Goal: Task Accomplishment & Management: Manage account settings

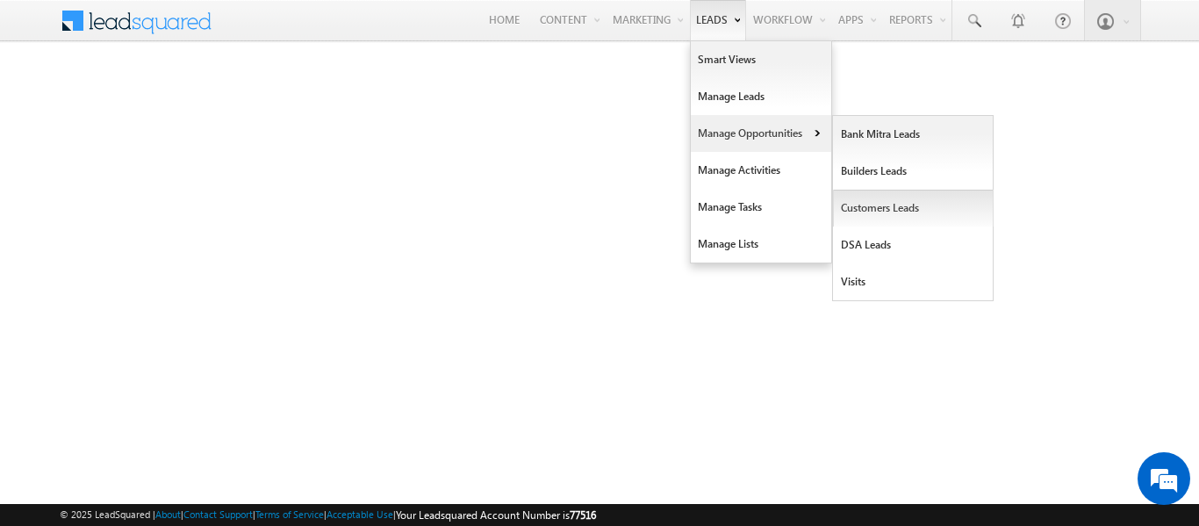
click at [887, 211] on link "Customers Leads" at bounding box center [913, 208] width 161 height 37
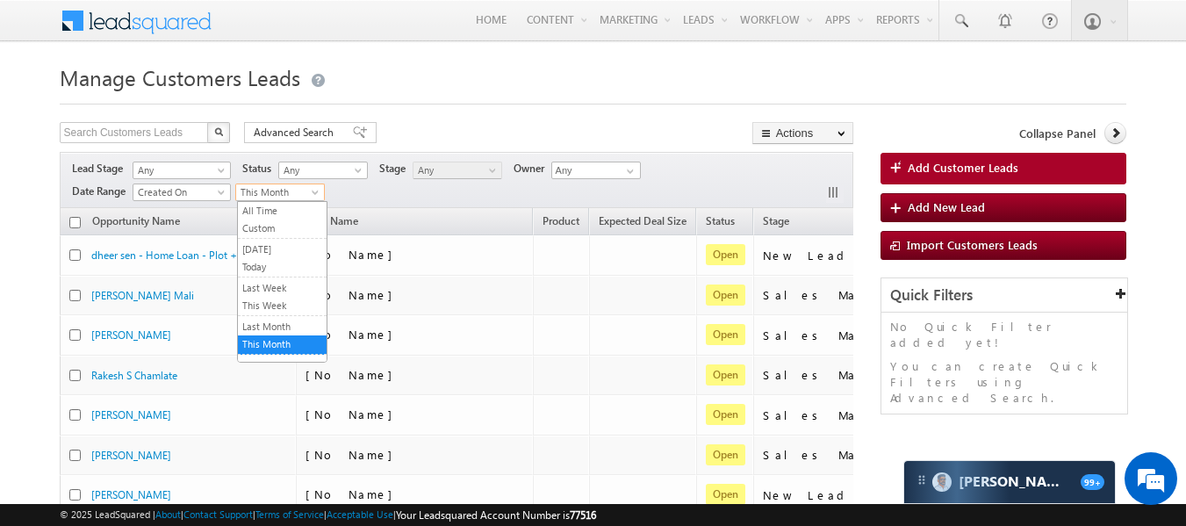
click at [320, 190] on span at bounding box center [317, 196] width 14 height 14
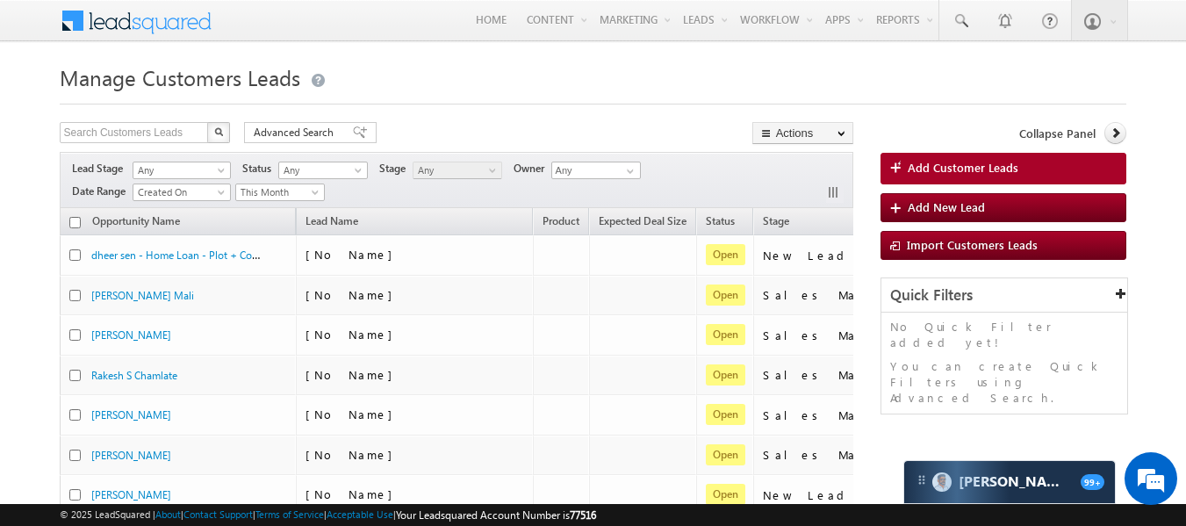
click at [355, 190] on div "Lead Stage Any Any Activity Type Bank Mitra Leads Builders Leads Customers Lead…" at bounding box center [456, 180] width 793 height 56
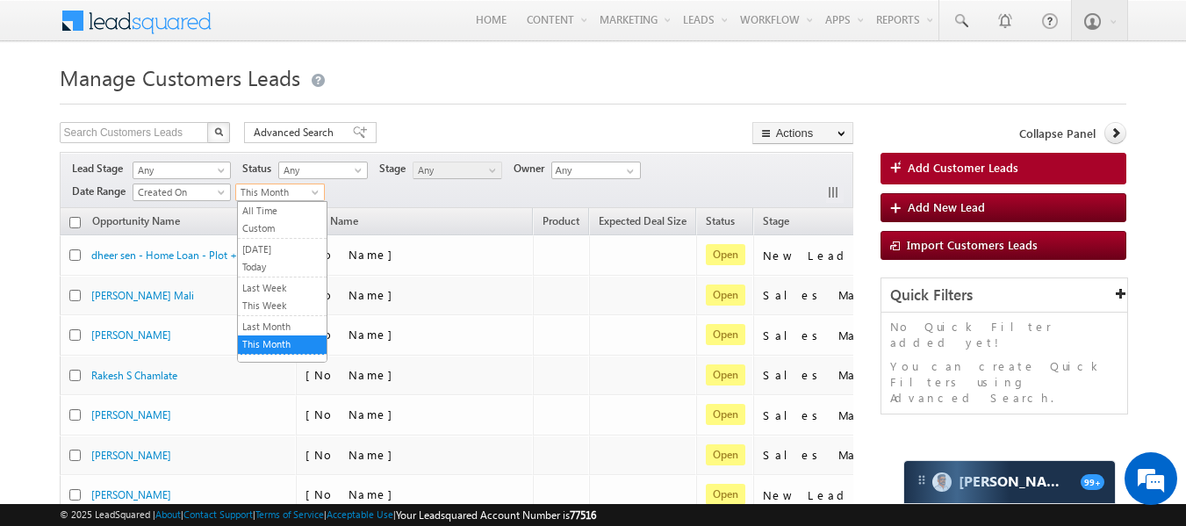
click at [318, 193] on span at bounding box center [317, 196] width 14 height 14
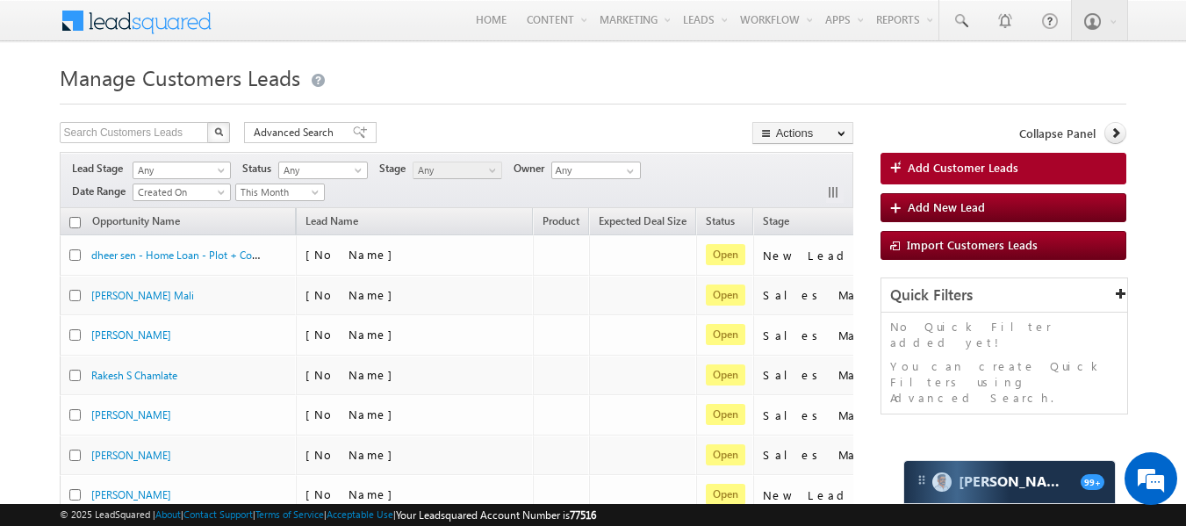
click at [451, 202] on div "Lead Stage Any Any Activity Type Bank Mitra Leads Builders Leads Customers Lead…" at bounding box center [456, 180] width 793 height 56
click at [314, 191] on span at bounding box center [317, 196] width 14 height 14
click at [351, 197] on div "Lead Stage Any Any Activity Type Bank Mitra Leads Builders Leads Customers Lead…" at bounding box center [456, 180] width 793 height 56
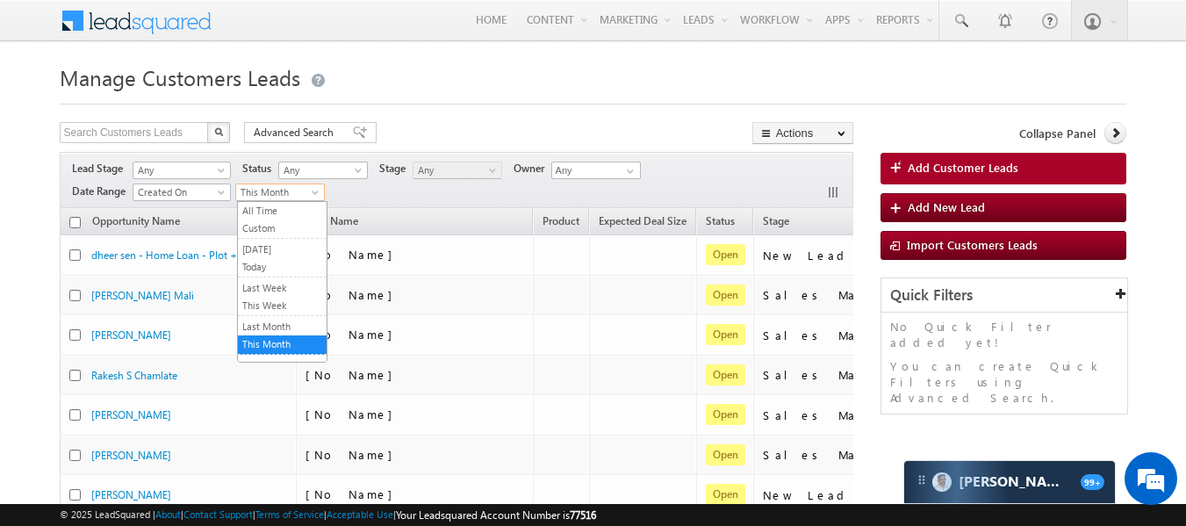
click at [310, 184] on span "This Month" at bounding box center [277, 192] width 83 height 16
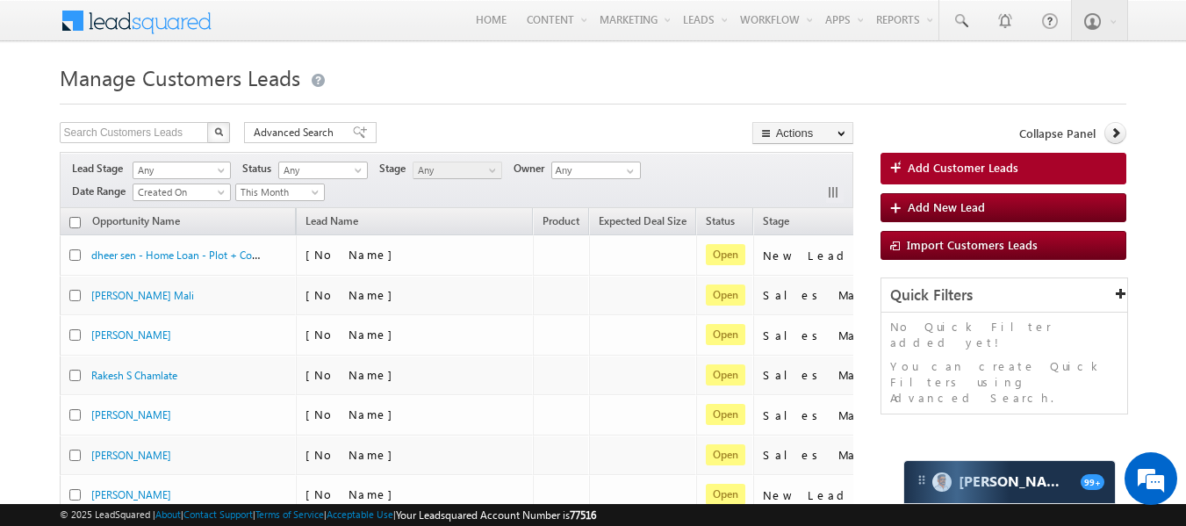
click at [427, 190] on div "Lead Stage Any Any Activity Type Bank Mitra Leads Builders Leads Customers Lead…" at bounding box center [456, 180] width 793 height 56
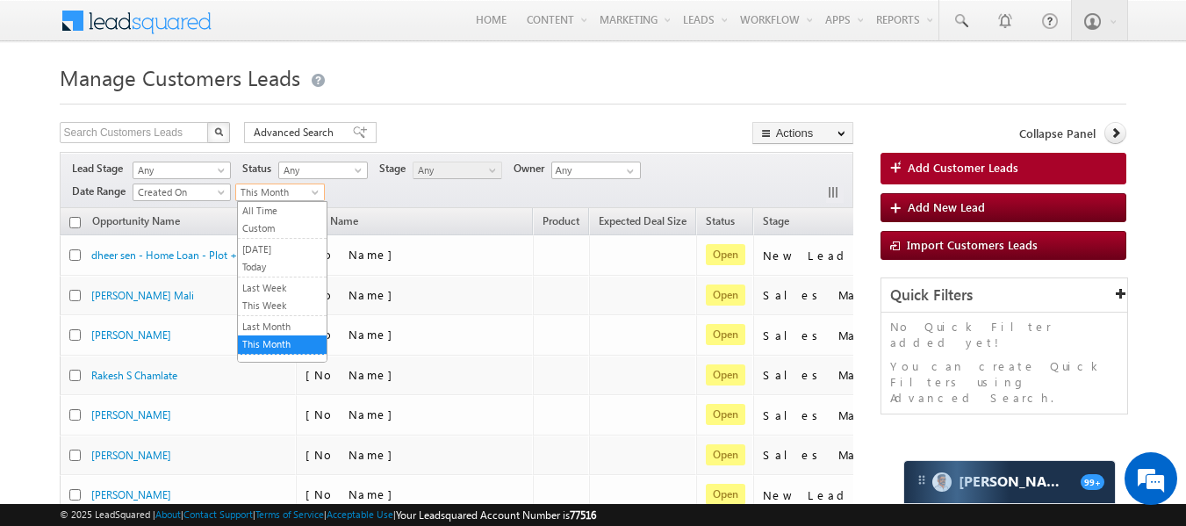
click at [311, 190] on span at bounding box center [317, 196] width 14 height 14
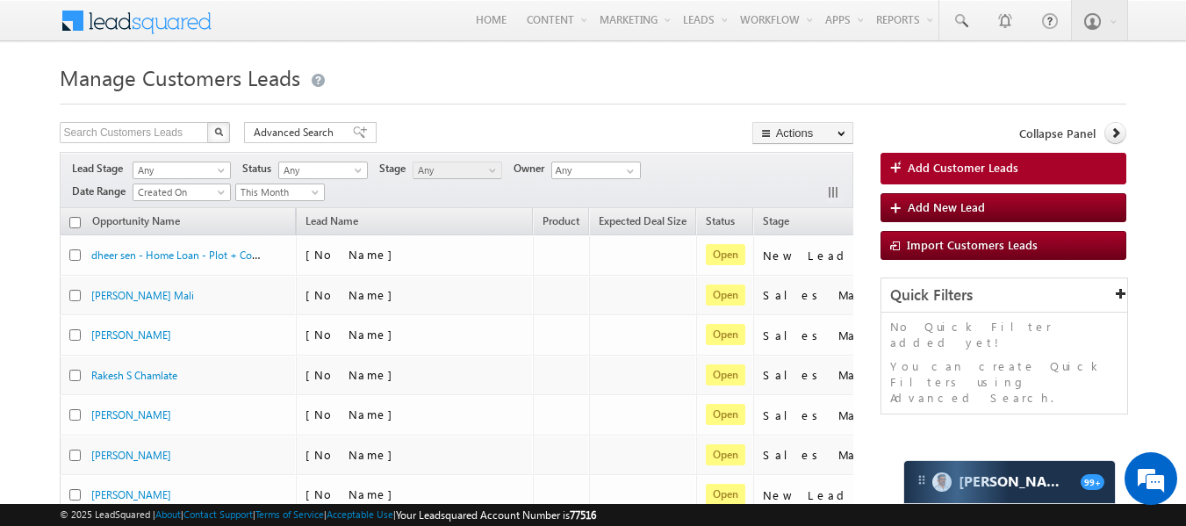
click at [362, 190] on div "Lead Stage Any Any Activity Type Bank Mitra Leads Builders Leads Customers Lead…" at bounding box center [456, 180] width 793 height 56
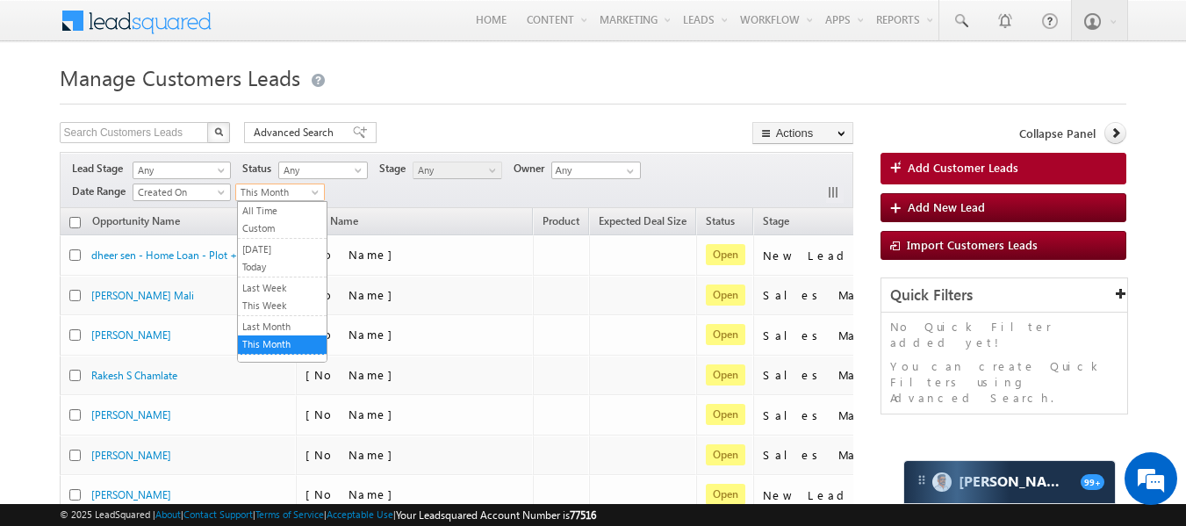
click at [315, 194] on span at bounding box center [317, 196] width 14 height 14
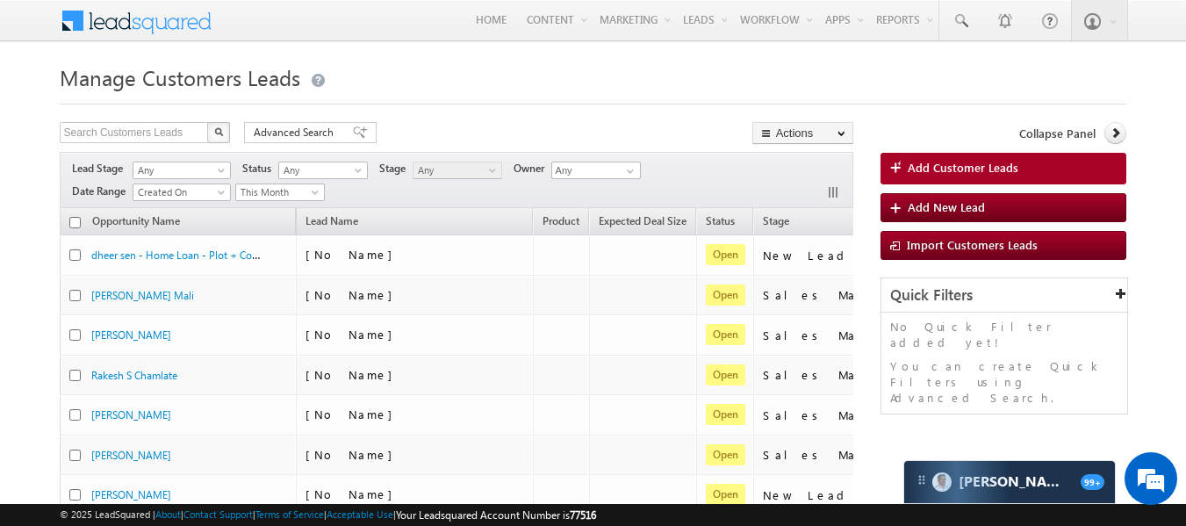
click at [396, 207] on div "Lead Stage Any Any Activity Type Bank Mitra Leads Builders Leads Customers Lead…" at bounding box center [456, 180] width 793 height 56
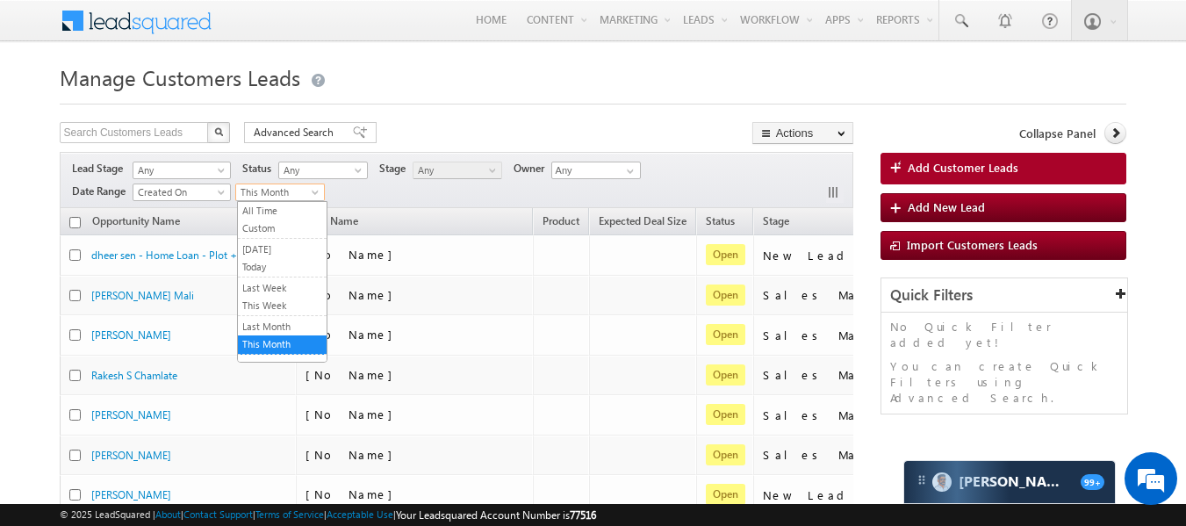
click at [316, 197] on span at bounding box center [317, 196] width 14 height 14
click at [357, 188] on div "Lead Stage Any Any Activity Type Bank Mitra Leads Builders Leads Customers Lead…" at bounding box center [456, 180] width 793 height 56
click at [314, 199] on span at bounding box center [317, 196] width 14 height 14
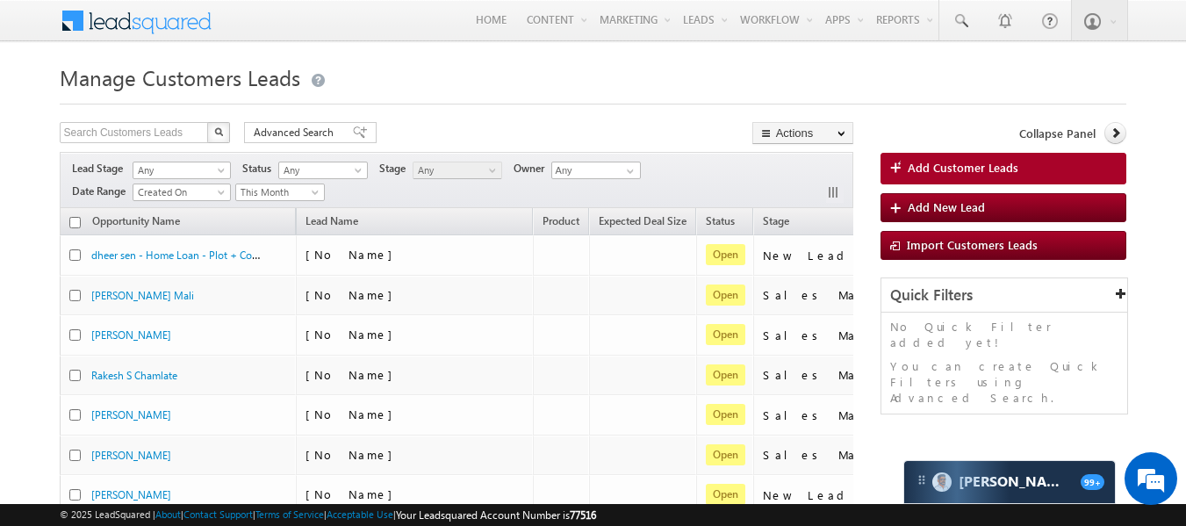
click at [406, 186] on div "Lead Stage Any Any Activity Type Bank Mitra Leads Builders Leads Customers Lead…" at bounding box center [456, 180] width 793 height 56
click at [282, 126] on span "Advanced Search" at bounding box center [296, 133] width 85 height 16
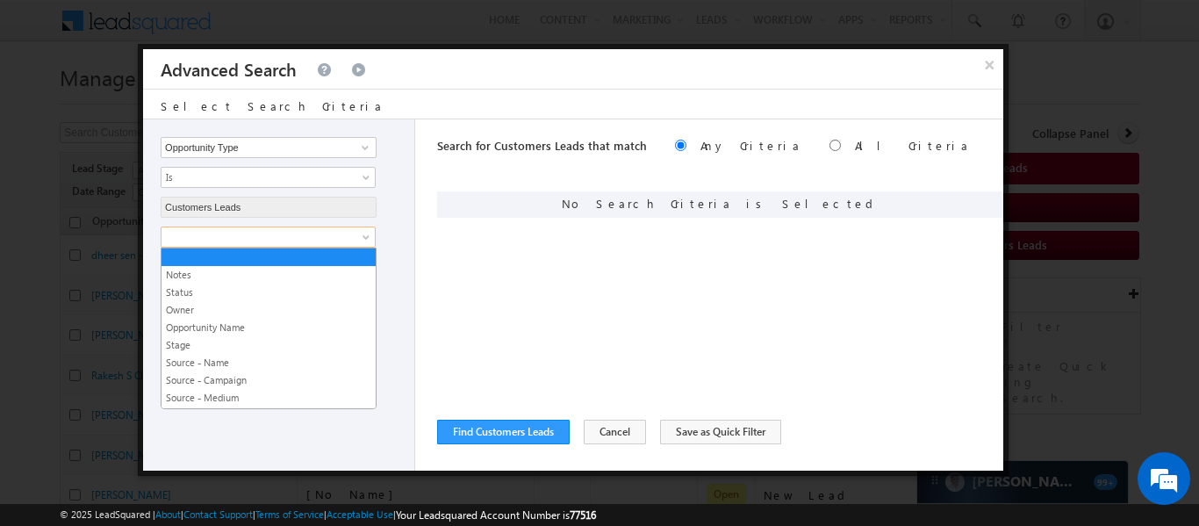
click at [324, 244] on span at bounding box center [256, 237] width 190 height 16
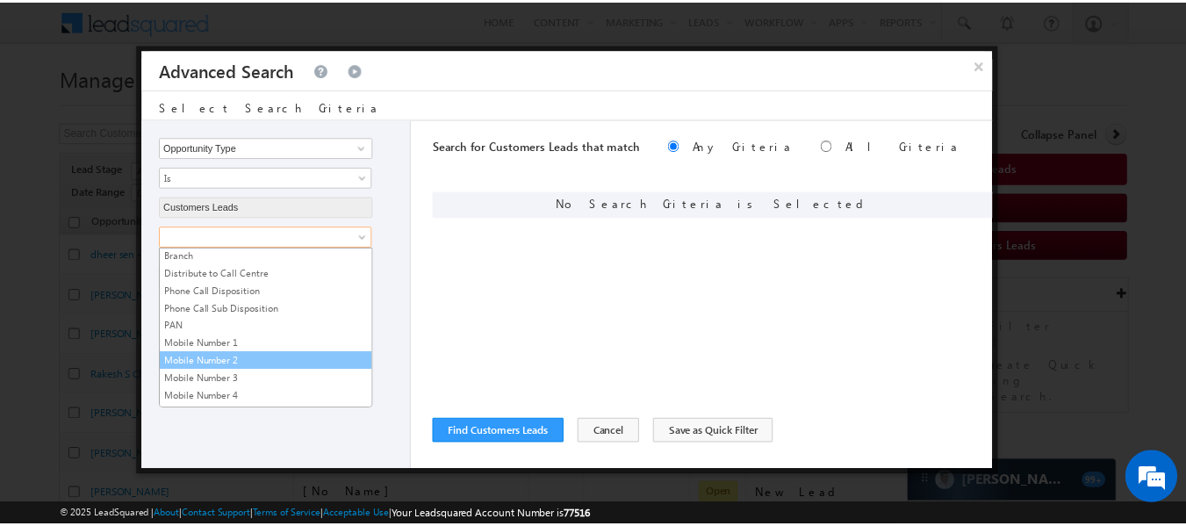
scroll to position [686, 0]
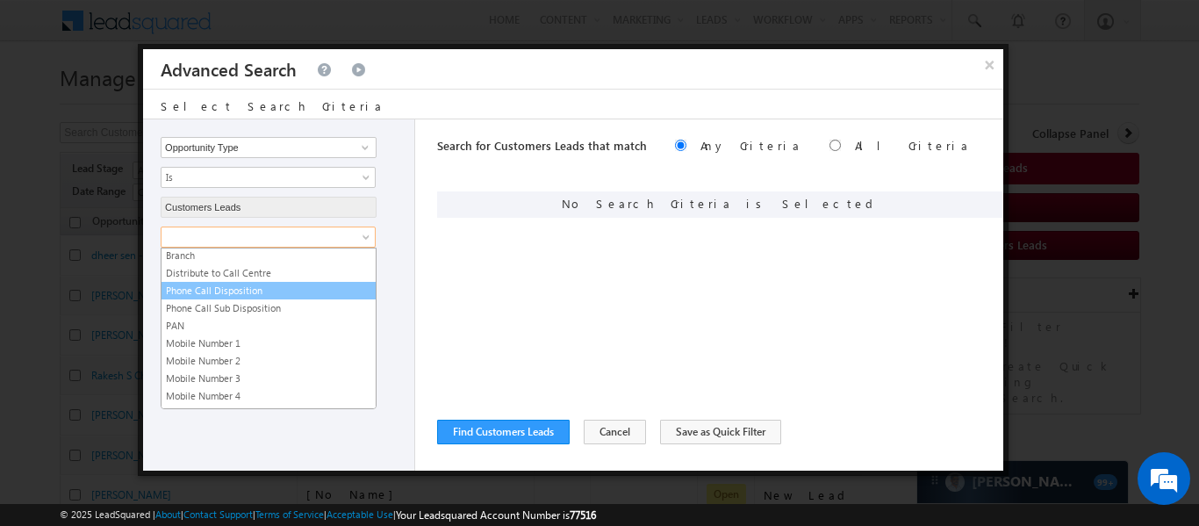
click at [236, 287] on link "Phone Call Disposition" at bounding box center [268, 291] width 214 height 16
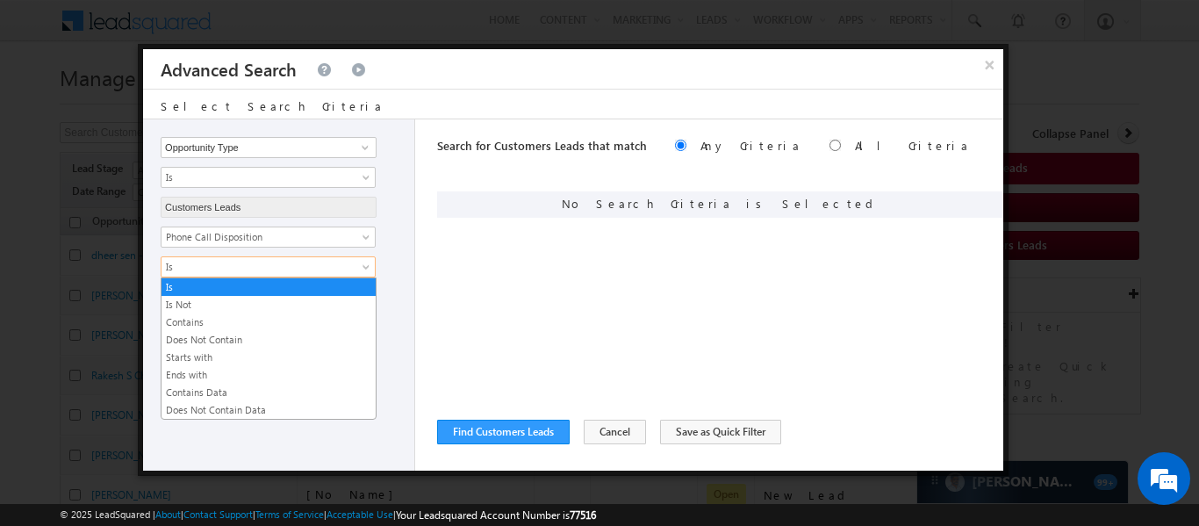
click at [264, 256] on link "Is" at bounding box center [268, 266] width 215 height 21
click at [259, 389] on link "Contains Data" at bounding box center [268, 392] width 214 height 16
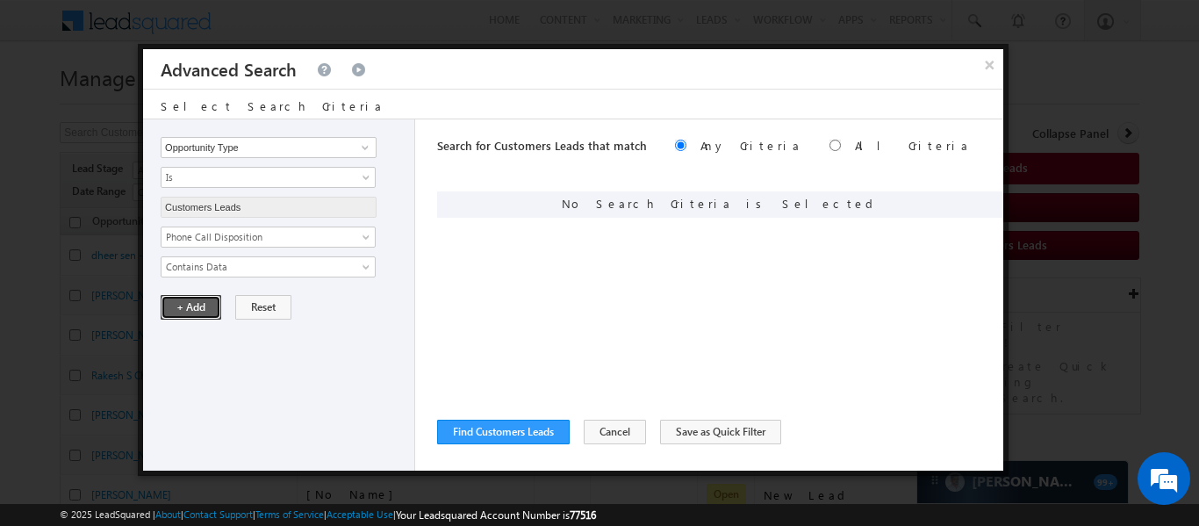
click at [194, 304] on button "+ Add" at bounding box center [191, 307] width 61 height 25
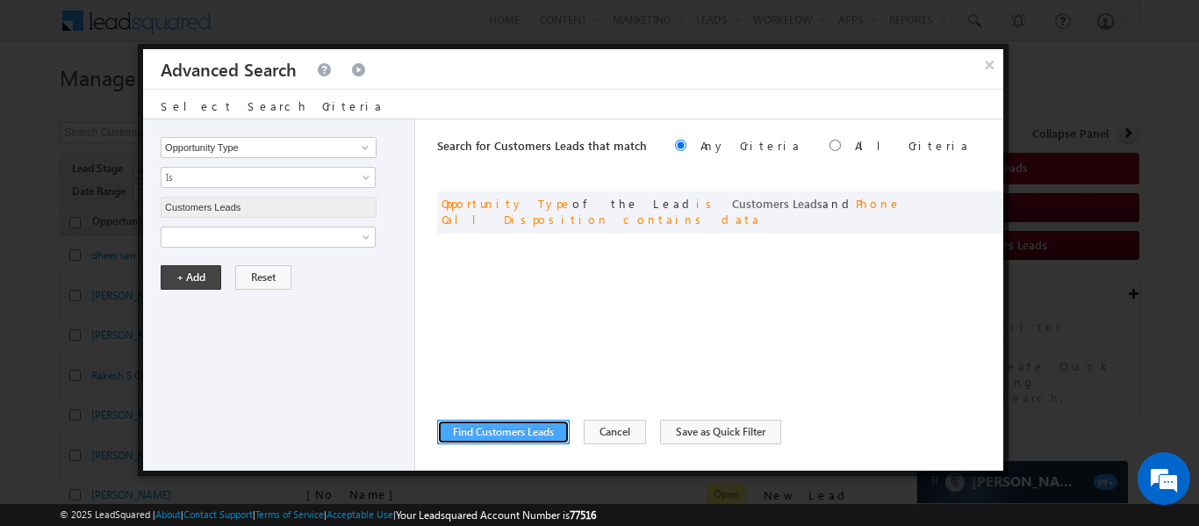
click at [492, 437] on button "Find Customers Leads" at bounding box center [503, 432] width 133 height 25
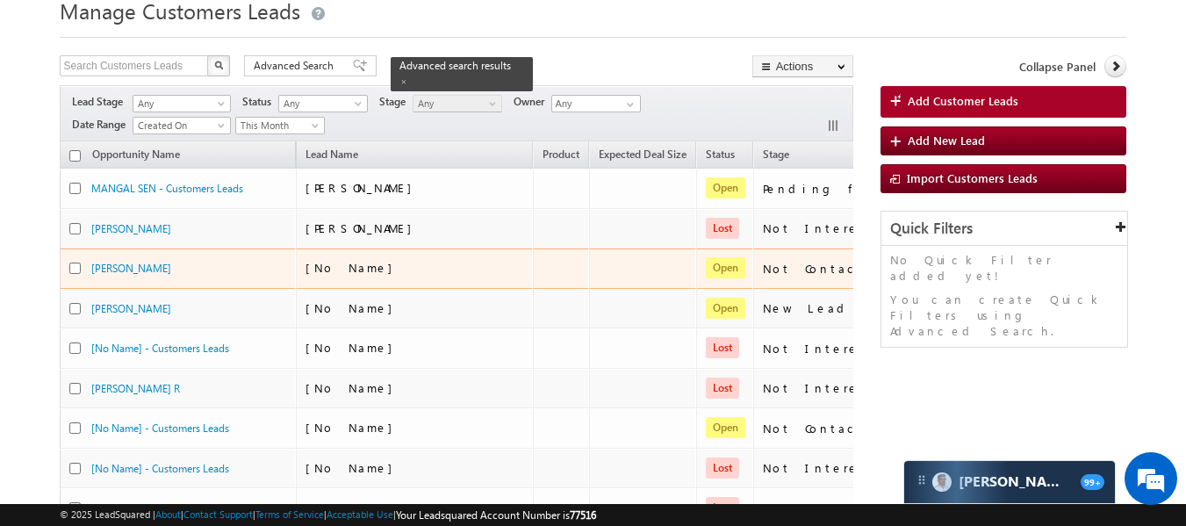
scroll to position [69, 0]
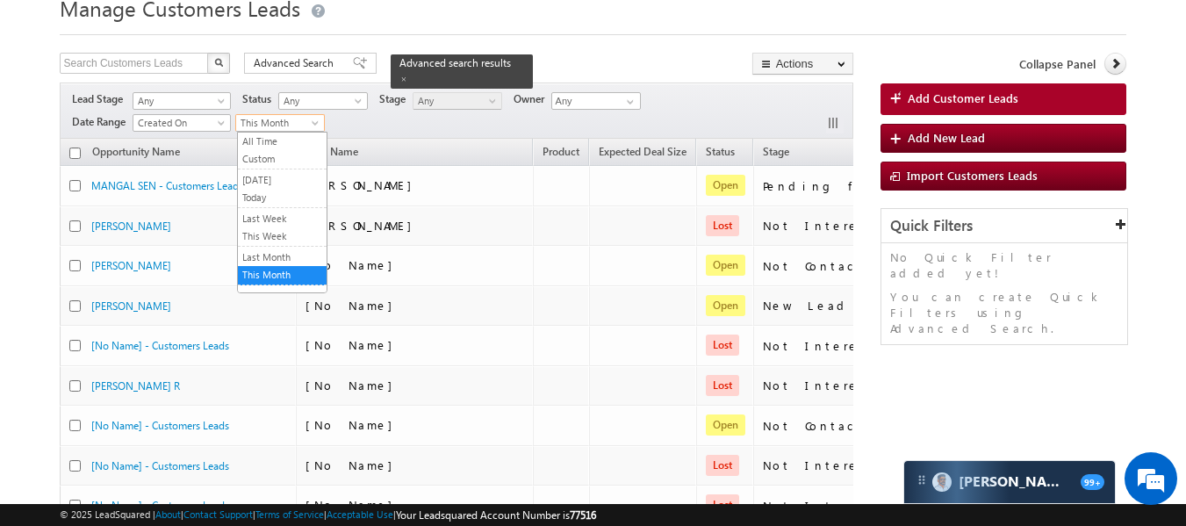
click at [309, 129] on span "This Month" at bounding box center [277, 123] width 83 height 16
click at [291, 148] on link "All Time" at bounding box center [282, 141] width 89 height 16
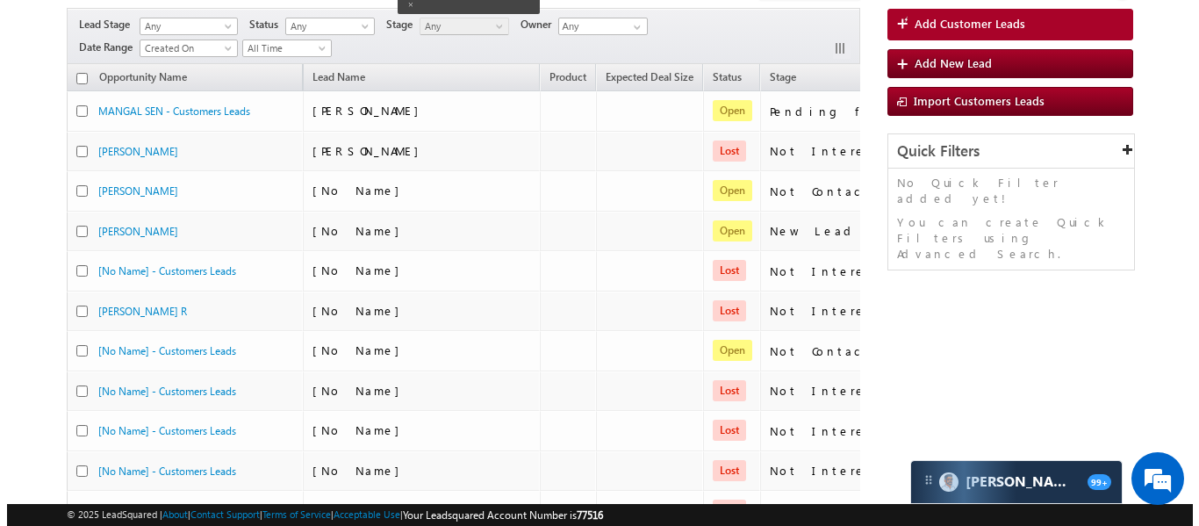
scroll to position [6, 0]
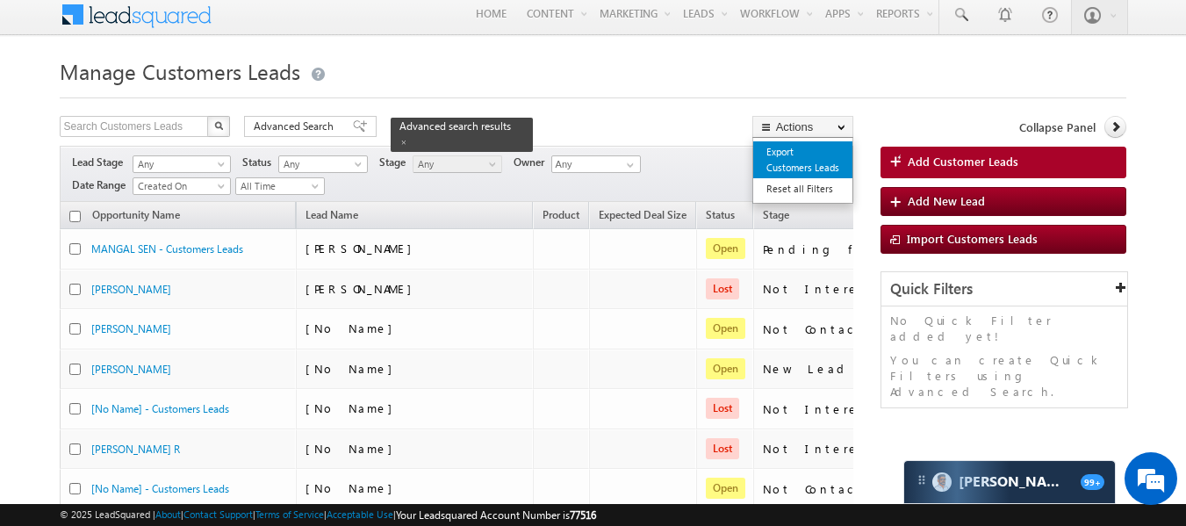
click at [790, 164] on link "Export Customers Leads" at bounding box center [802, 159] width 99 height 37
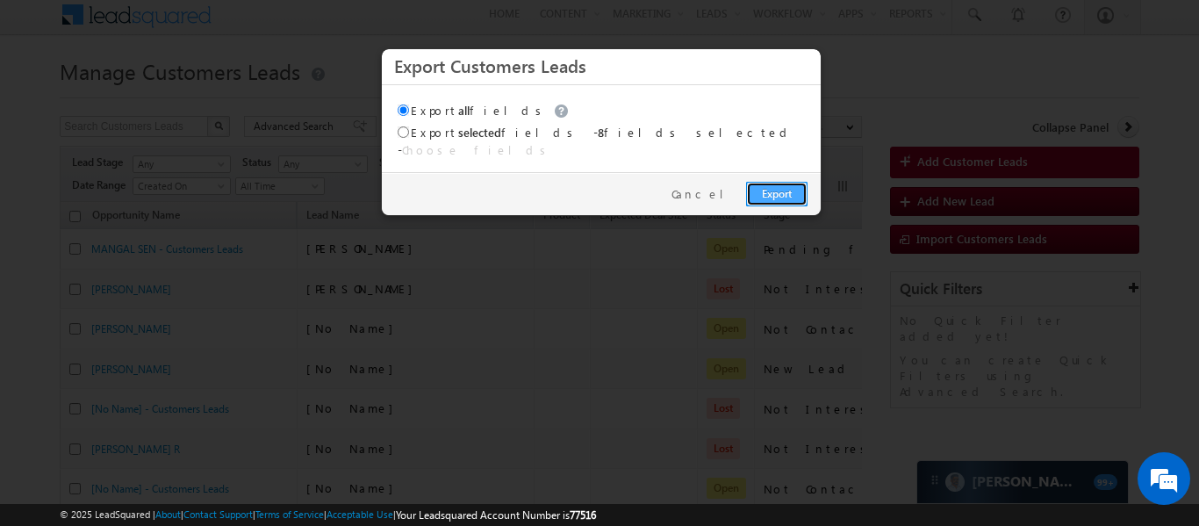
click at [778, 184] on link "Export" at bounding box center [776, 194] width 61 height 25
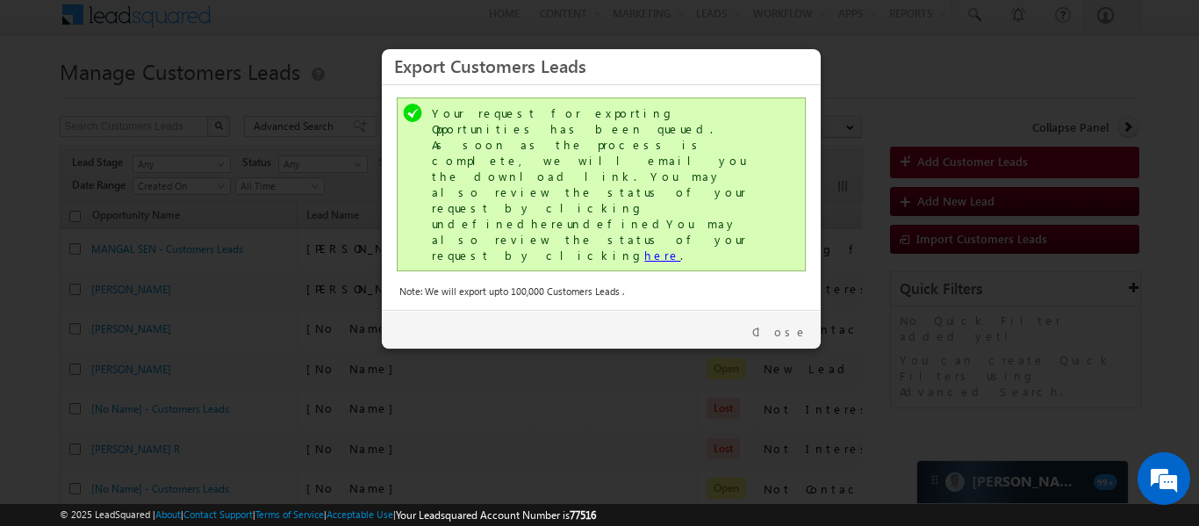
click at [644, 248] on link "here" at bounding box center [662, 255] width 36 height 15
click at [796, 324] on link "Close" at bounding box center [779, 332] width 55 height 16
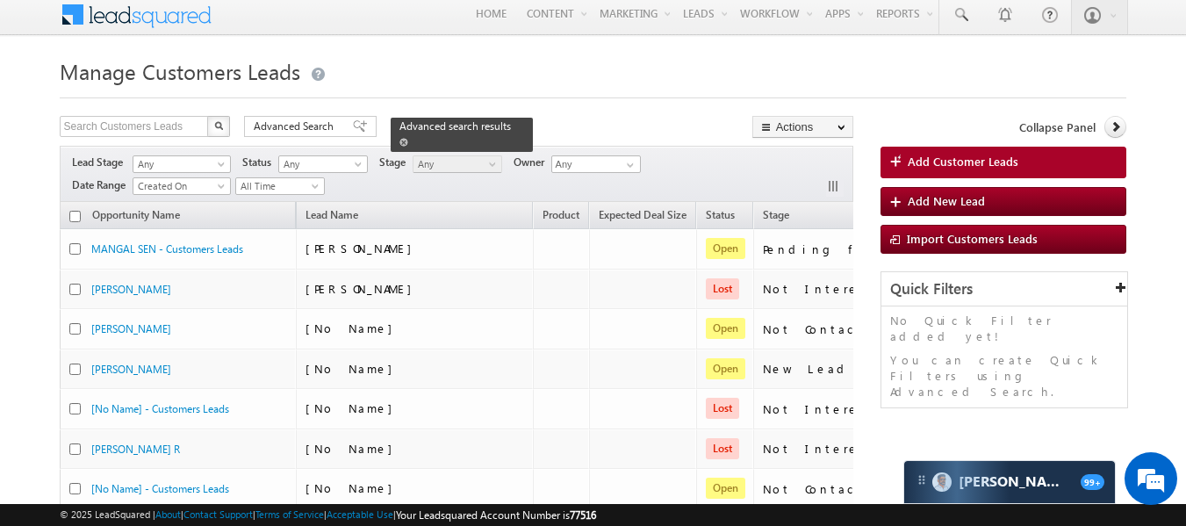
click at [408, 138] on span at bounding box center [403, 142] width 9 height 9
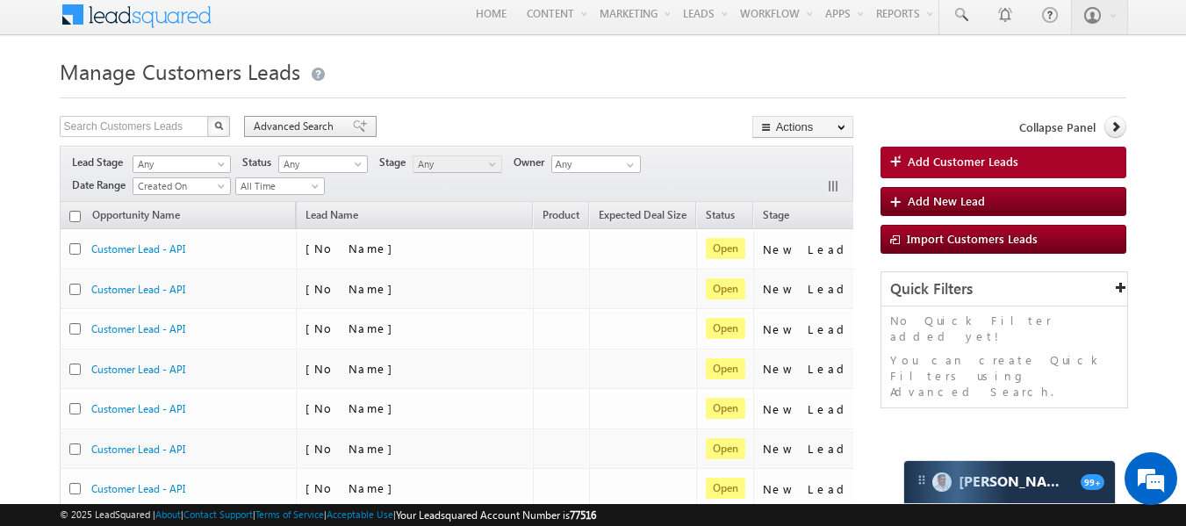
click at [332, 122] on span "Advanced Search" at bounding box center [296, 126] width 85 height 16
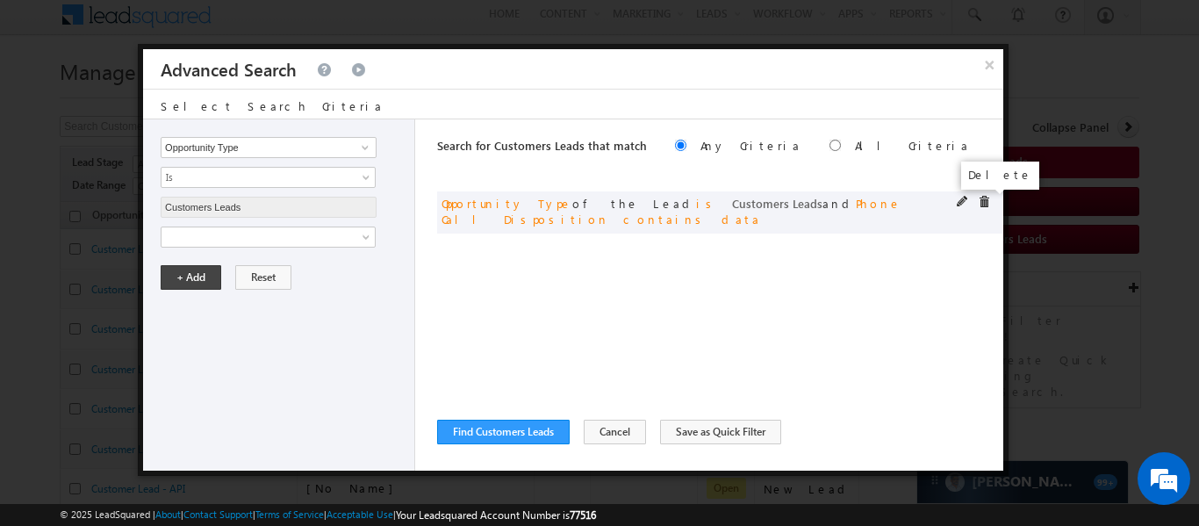
click at [981, 203] on span at bounding box center [984, 202] width 12 height 12
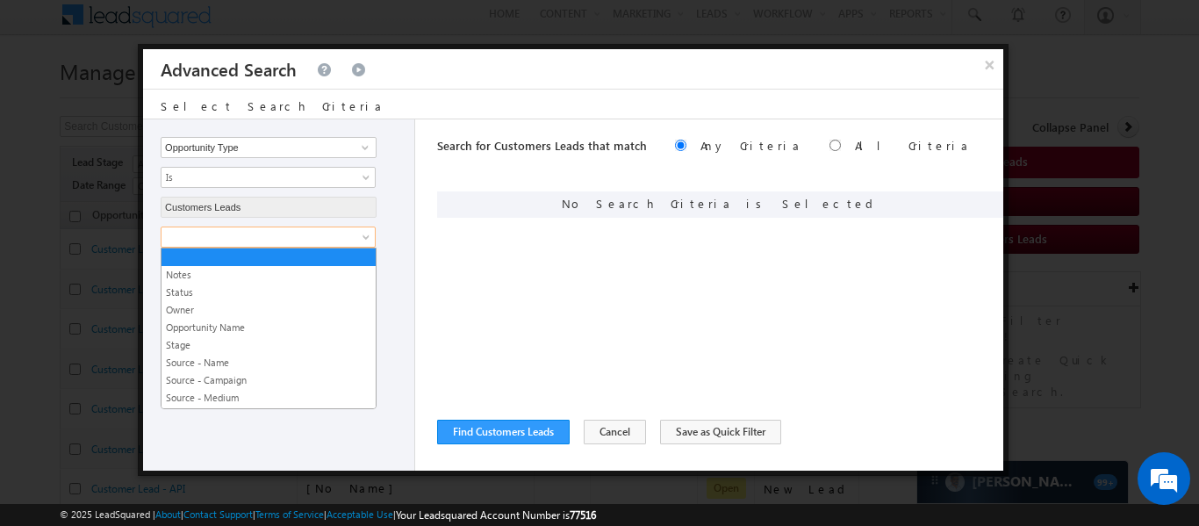
click at [353, 244] on link at bounding box center [268, 236] width 215 height 21
click at [220, 350] on link "Stage" at bounding box center [268, 345] width 214 height 16
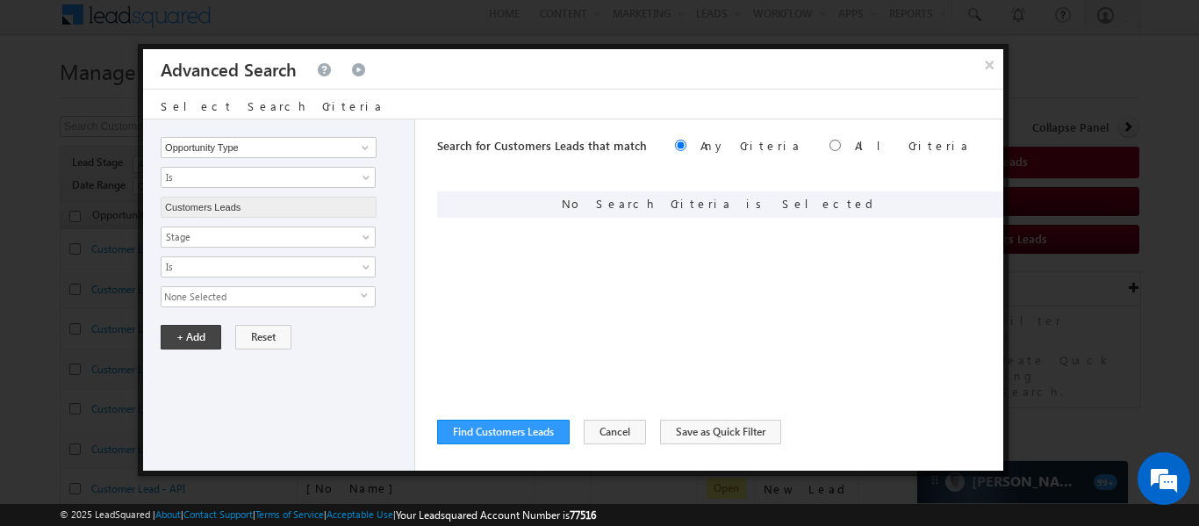
click at [189, 289] on span "None Selected" at bounding box center [260, 296] width 199 height 19
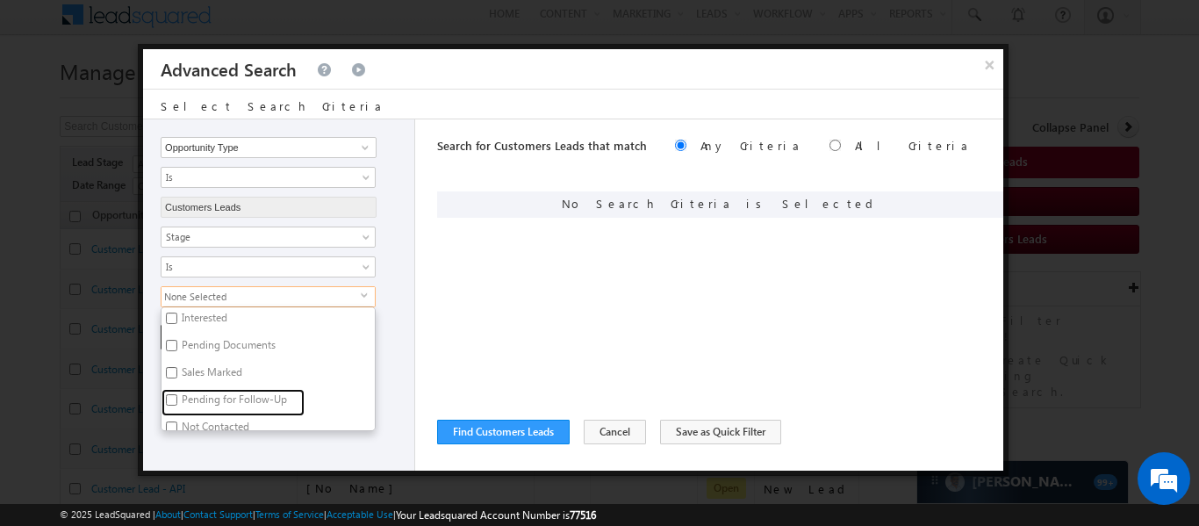
click at [189, 402] on label "Pending for Follow-Up" at bounding box center [232, 402] width 143 height 27
click at [177, 402] on input "Pending for Follow-Up" at bounding box center [171, 399] width 11 height 11
checkbox input "true"
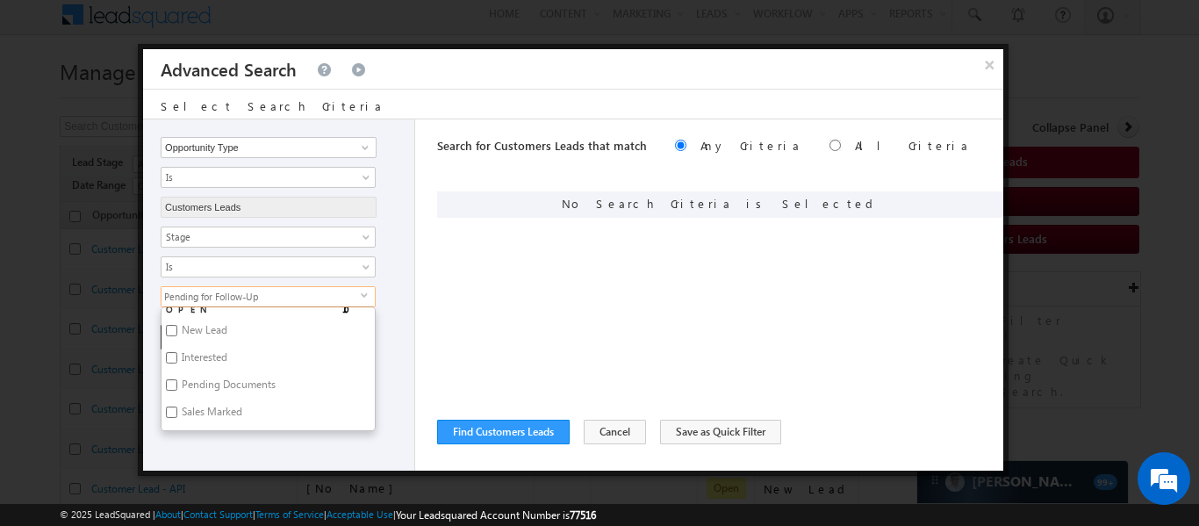
click at [174, 363] on label "Interested" at bounding box center [202, 360] width 83 height 27
click at [174, 363] on input "Interested" at bounding box center [171, 357] width 11 height 11
checkbox input "true"
click at [170, 357] on label "Pending Documents" at bounding box center [227, 352] width 132 height 27
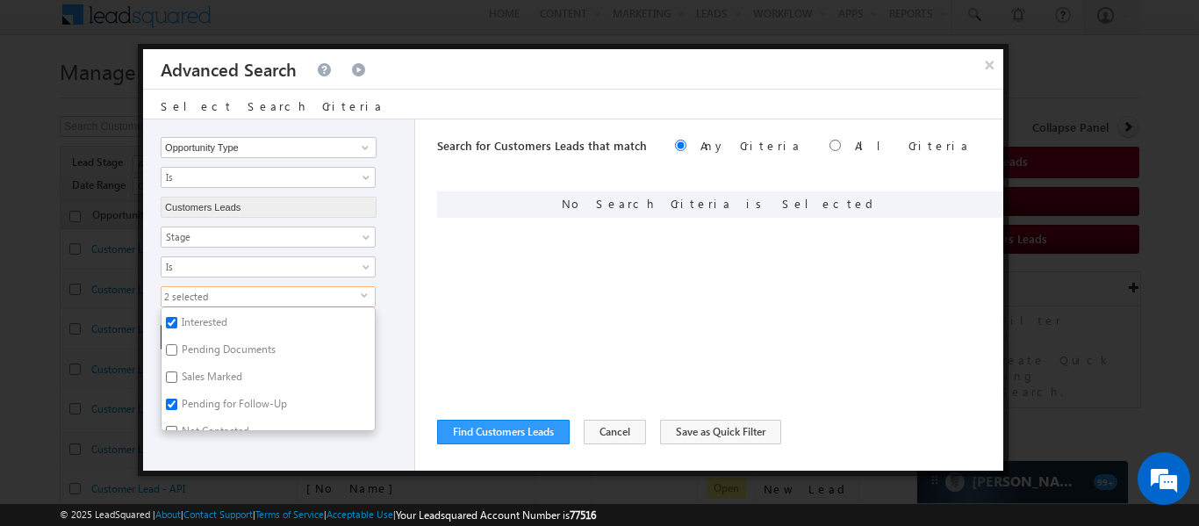
click at [170, 355] on input "Pending Documents" at bounding box center [171, 349] width 11 height 11
checkbox input "true"
click at [174, 344] on input "Not Contacted" at bounding box center [171, 348] width 11 height 11
checkbox input "true"
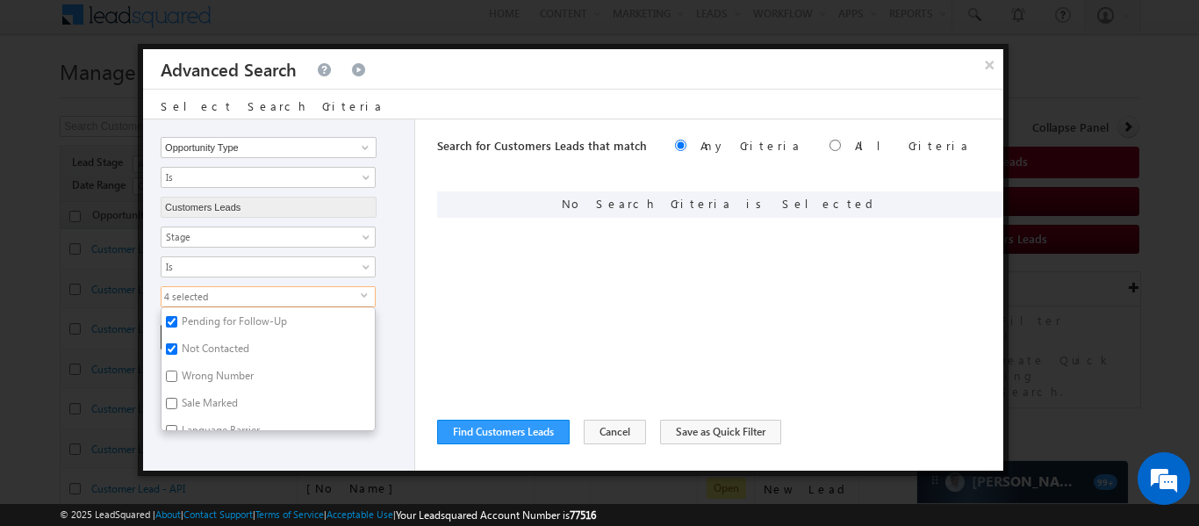
click at [166, 371] on input "Wrong Number" at bounding box center [171, 375] width 11 height 11
checkbox input "true"
click at [169, 357] on input "Pending for Login" at bounding box center [171, 362] width 11 height 11
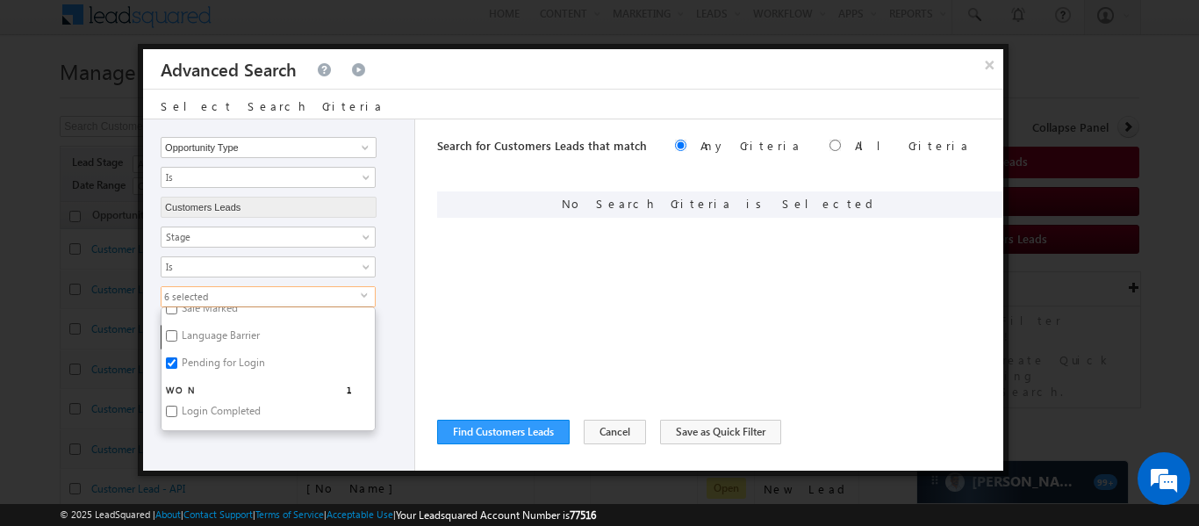
checkbox input "false"
click at [170, 362] on label "Login Completed" at bounding box center [219, 374] width 117 height 27
click at [170, 366] on input "Login Completed" at bounding box center [171, 371] width 11 height 11
checkbox input "true"
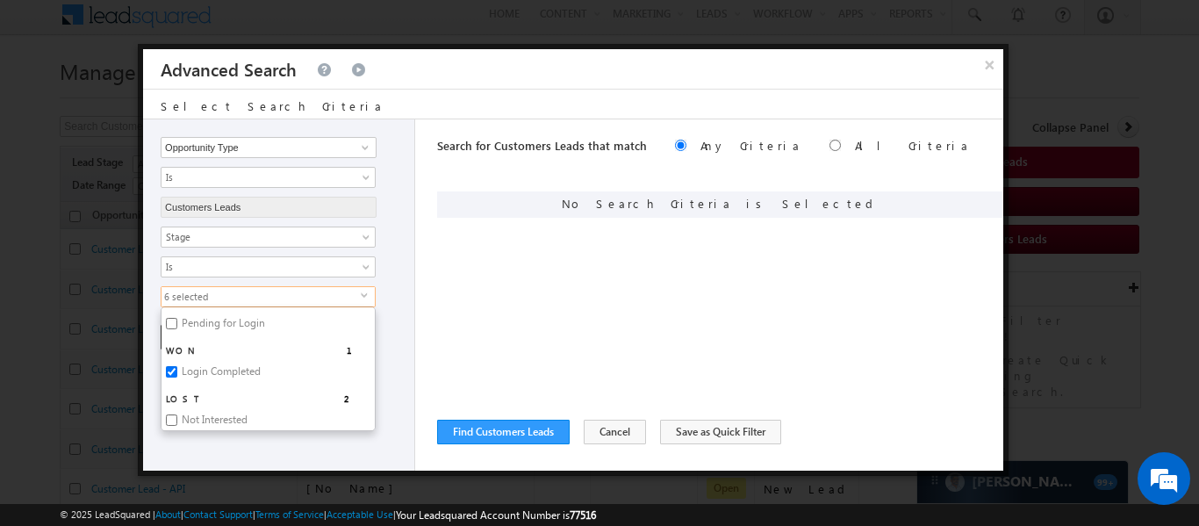
scroll to position [351, 0]
click at [167, 390] on input "Not Interested" at bounding box center [171, 386] width 11 height 11
checkbox input "true"
click at [172, 422] on label "Not Eligible" at bounding box center [206, 416] width 91 height 27
click at [172, 420] on input "Not Eligible" at bounding box center [171, 413] width 11 height 11
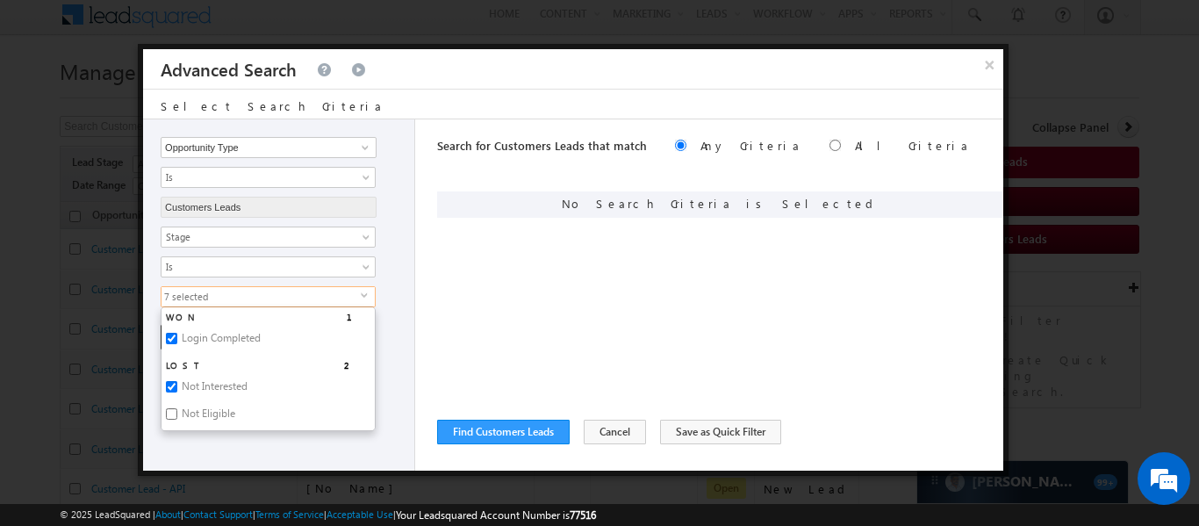
checkbox input "true"
click at [174, 360] on input "Pending for Login" at bounding box center [171, 360] width 11 height 11
checkbox input "true"
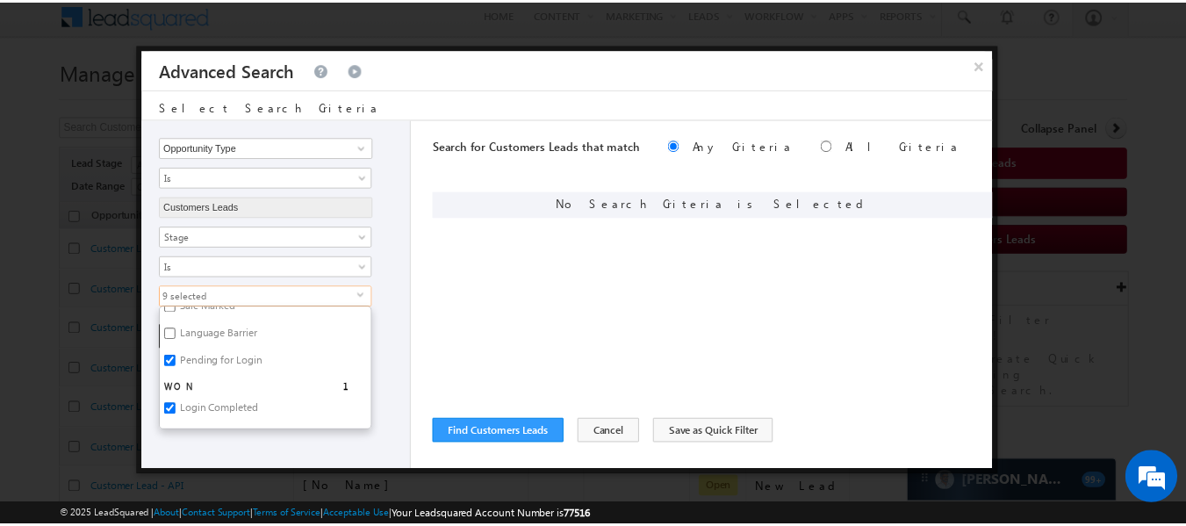
scroll to position [351, 0]
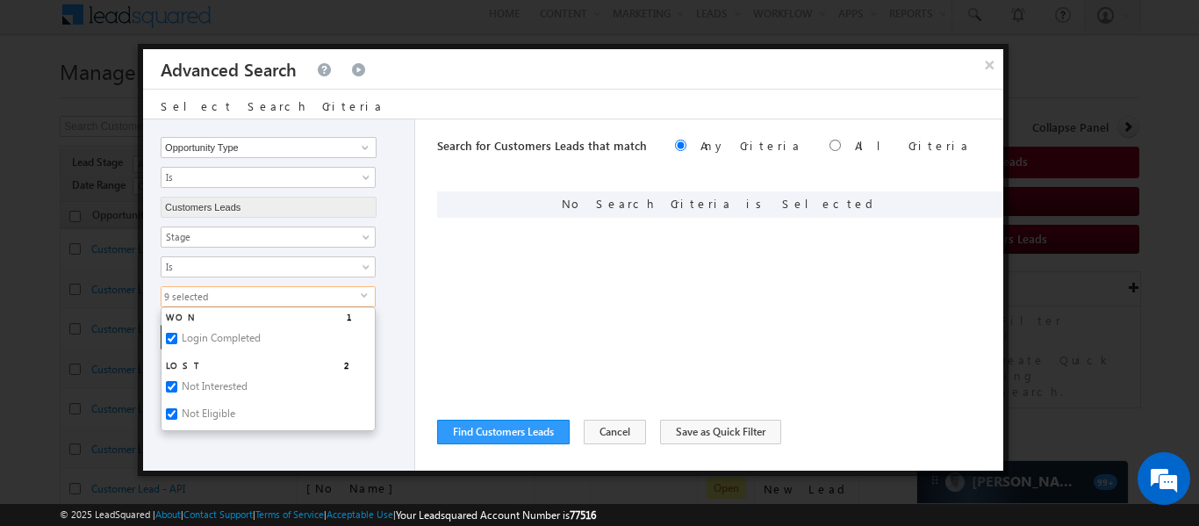
click at [380, 332] on div "+ Add Reset" at bounding box center [283, 337] width 245 height 25
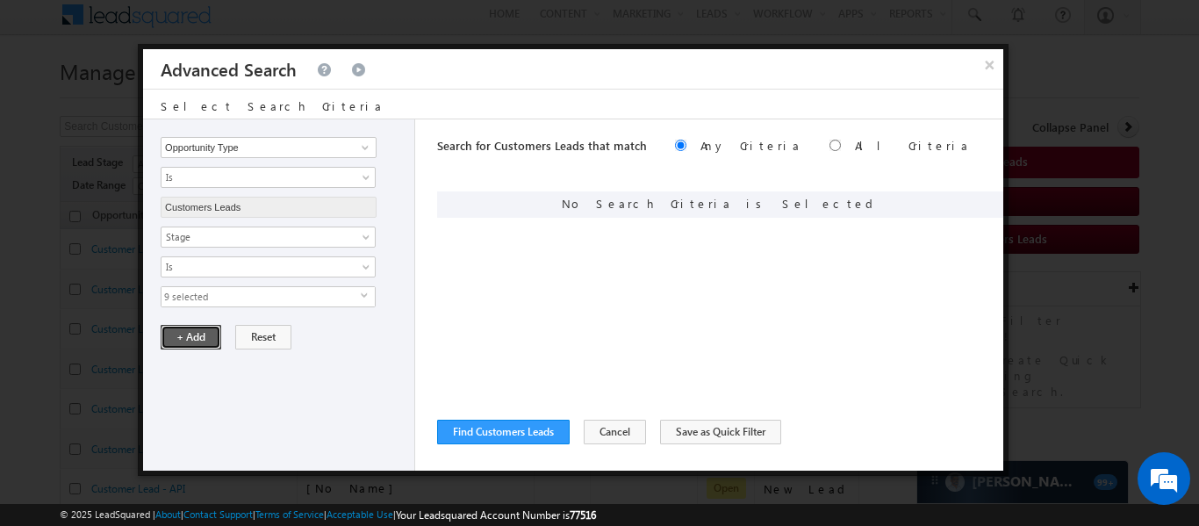
click at [197, 333] on button "+ Add" at bounding box center [191, 337] width 61 height 25
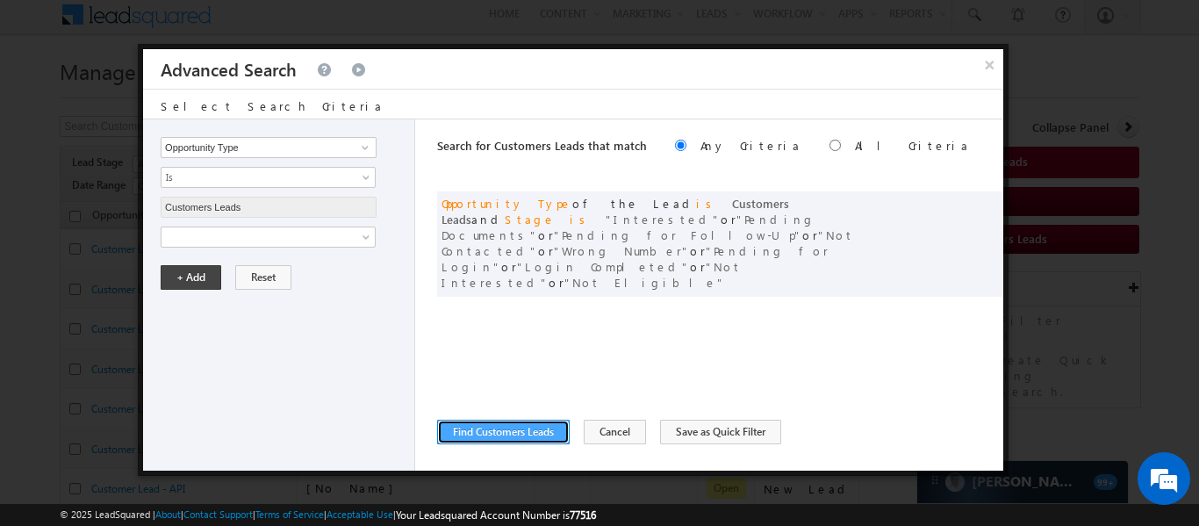
click at [515, 420] on button "Find Customers Leads" at bounding box center [503, 432] width 133 height 25
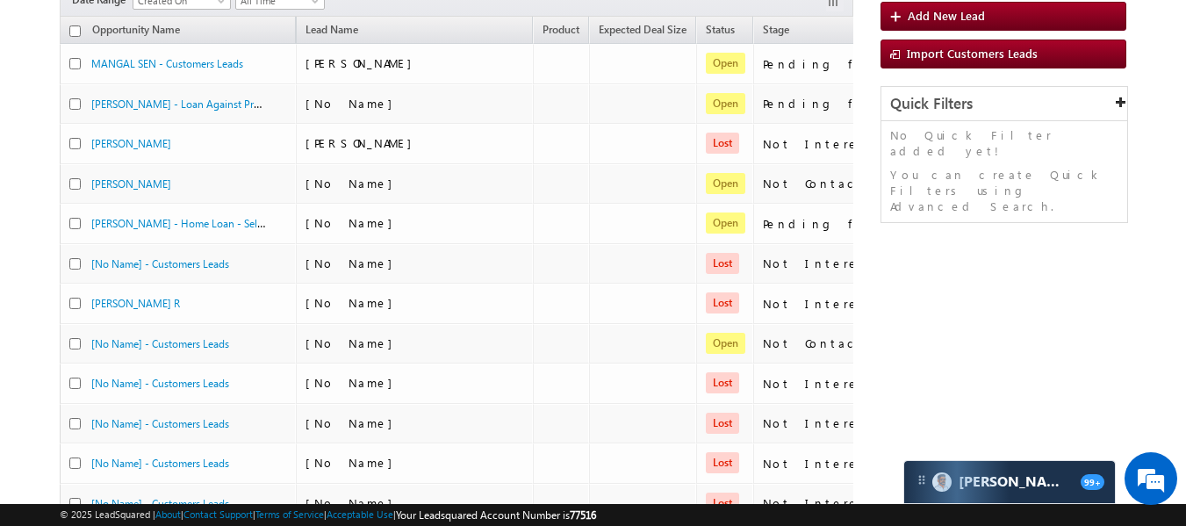
scroll to position [0, 0]
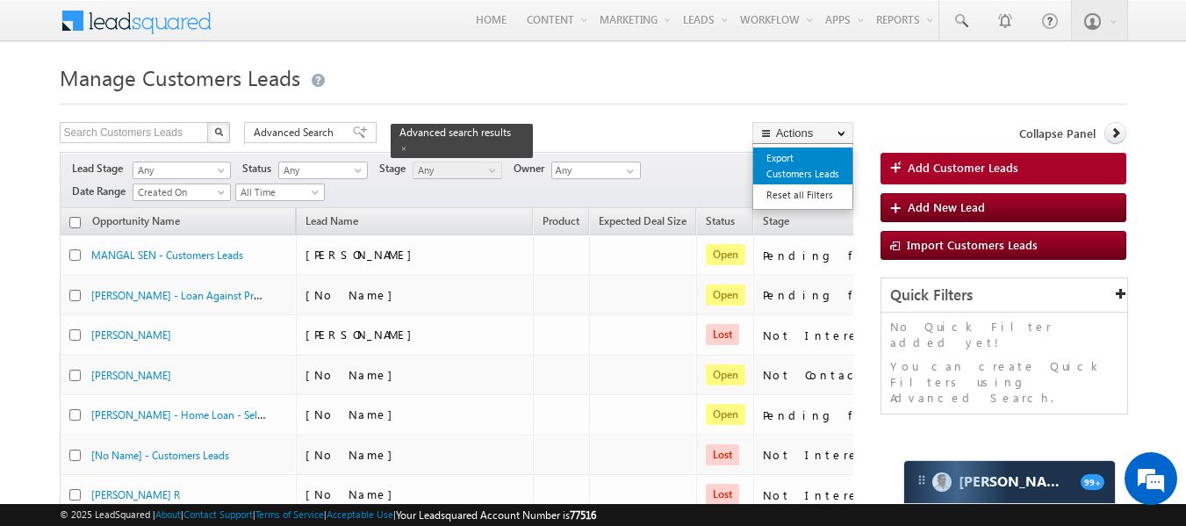
click at [774, 156] on link "Export Customers Leads" at bounding box center [802, 165] width 99 height 37
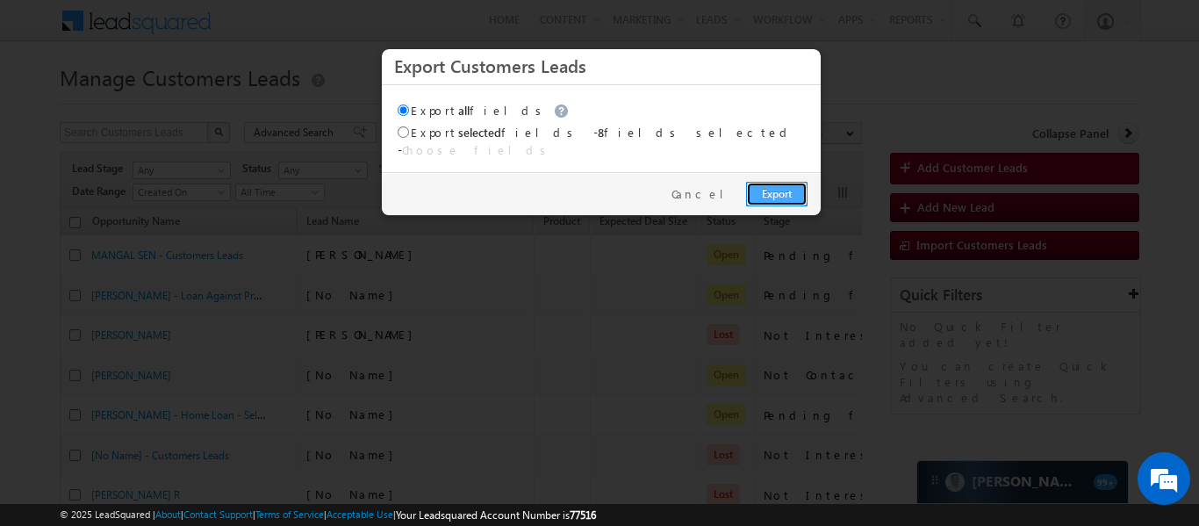
click at [759, 187] on link "Export" at bounding box center [776, 194] width 61 height 25
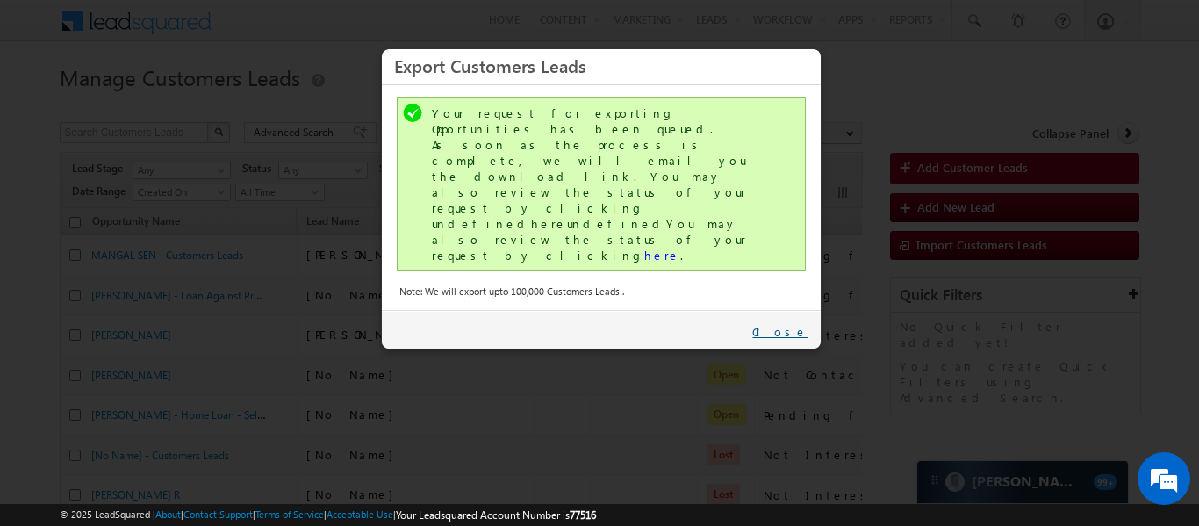
click at [797, 324] on link "Close" at bounding box center [779, 332] width 55 height 16
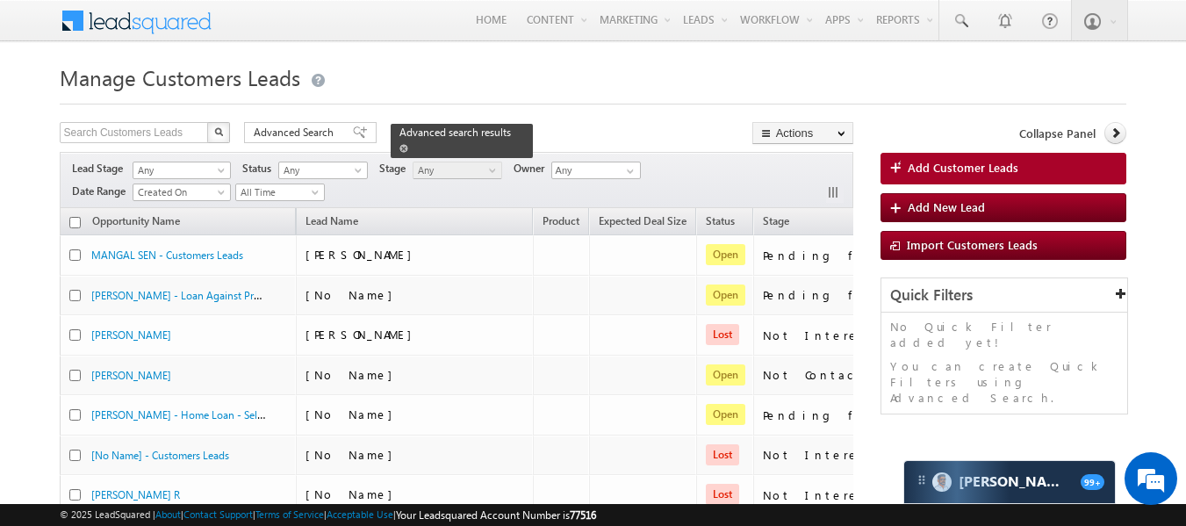
click at [408, 144] on span at bounding box center [403, 148] width 9 height 9
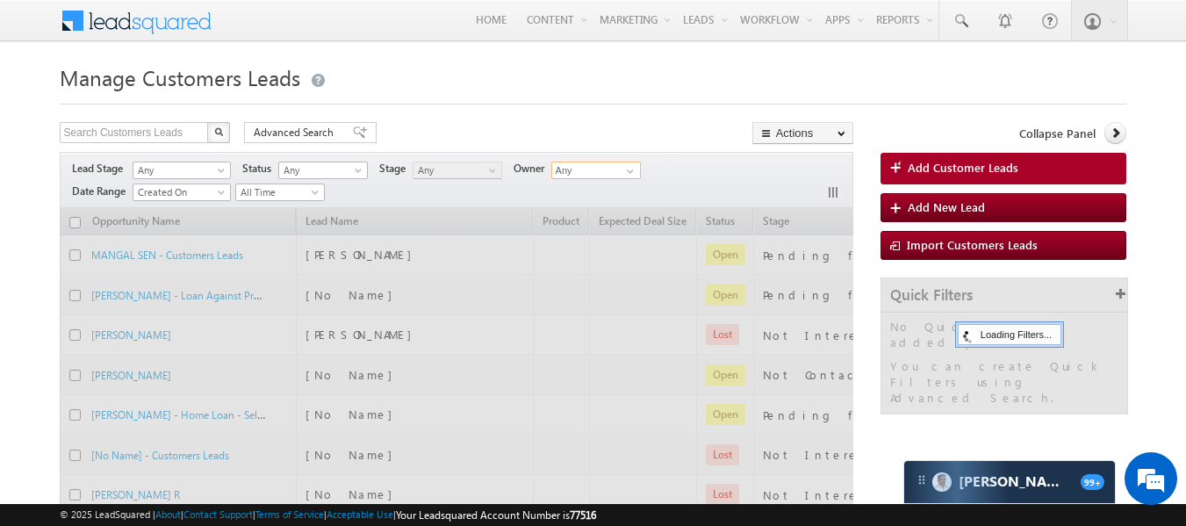
click at [573, 163] on input "Any" at bounding box center [596, 170] width 90 height 18
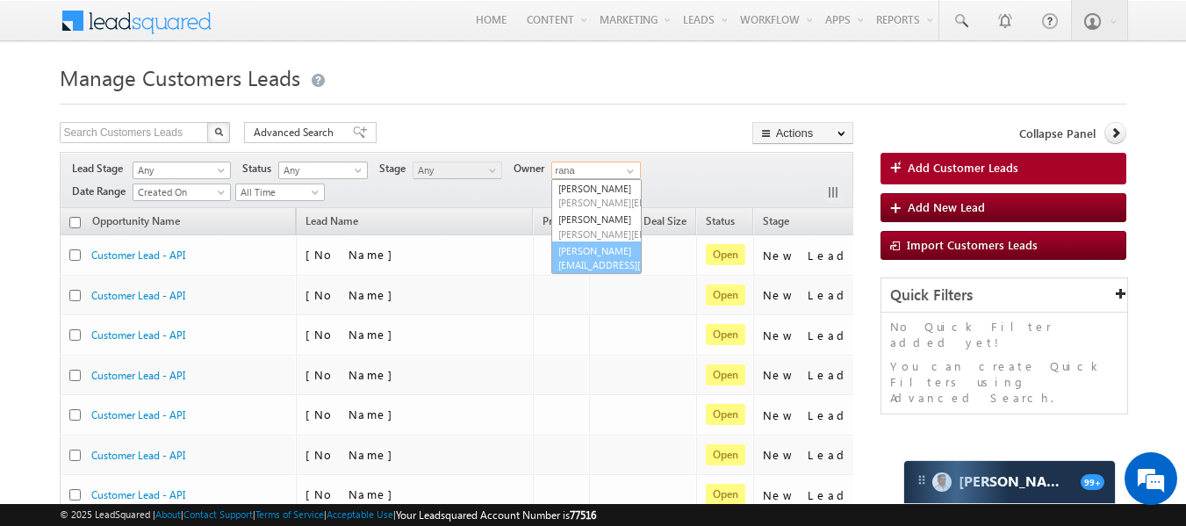
click at [585, 275] on link "Rana Sangram Singh rana.singh@sgrlimited.in" at bounding box center [596, 257] width 90 height 33
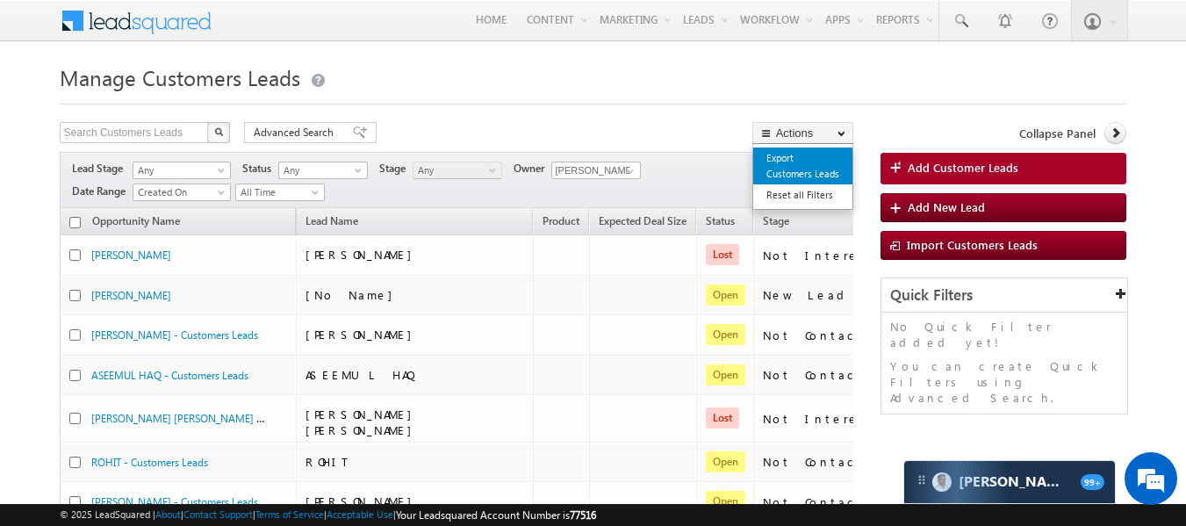
click at [793, 157] on link "Export Customers Leads" at bounding box center [802, 165] width 99 height 37
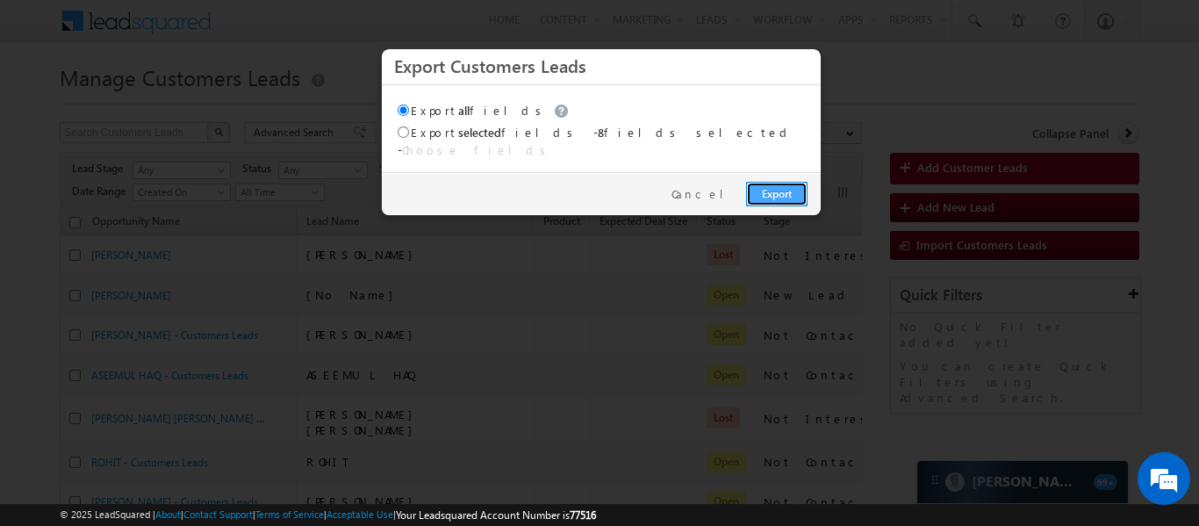
click at [783, 187] on link "Export" at bounding box center [776, 194] width 61 height 25
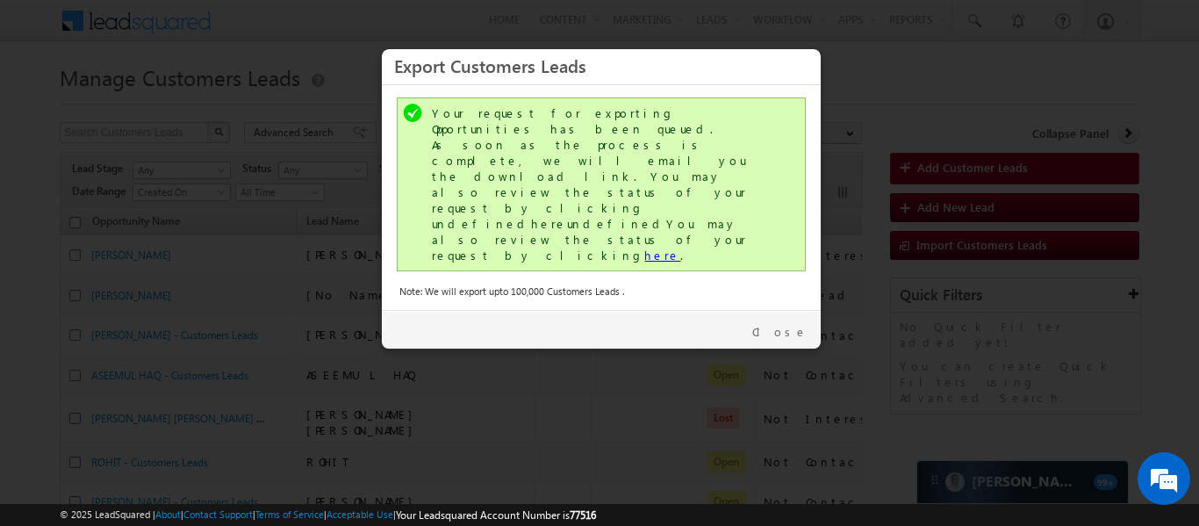
click at [644, 248] on link "here" at bounding box center [662, 255] width 36 height 15
click at [787, 324] on link "Close" at bounding box center [779, 332] width 55 height 16
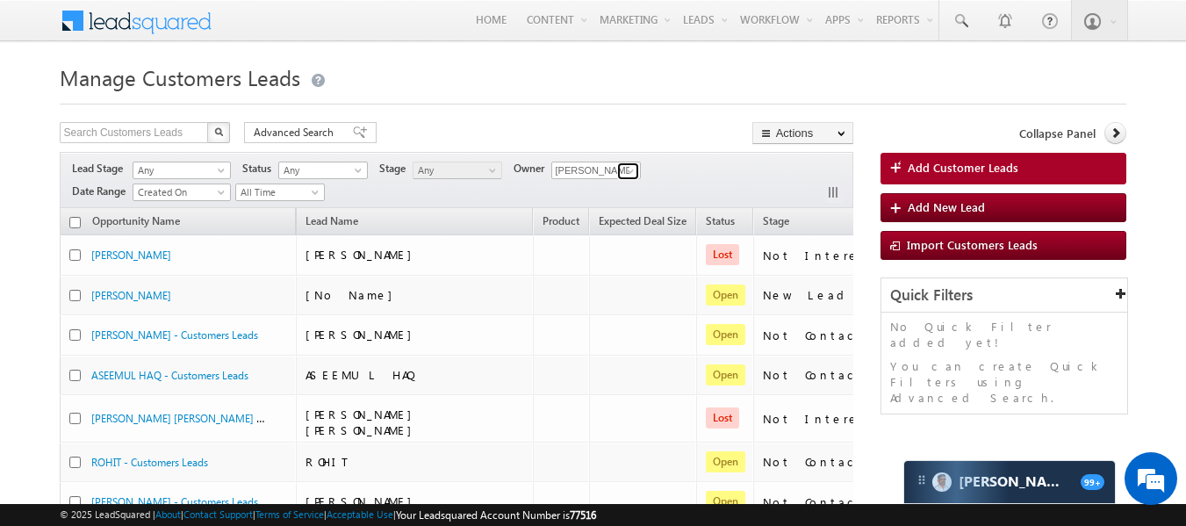
click at [637, 171] on span at bounding box center [630, 171] width 14 height 14
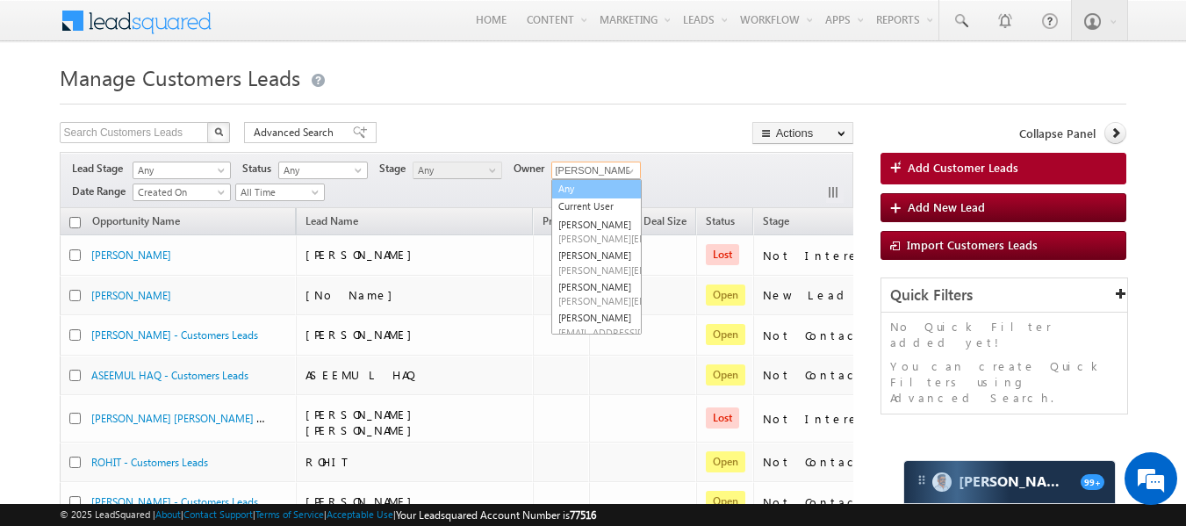
click at [603, 190] on link "Any" at bounding box center [596, 189] width 90 height 20
type input "Any"
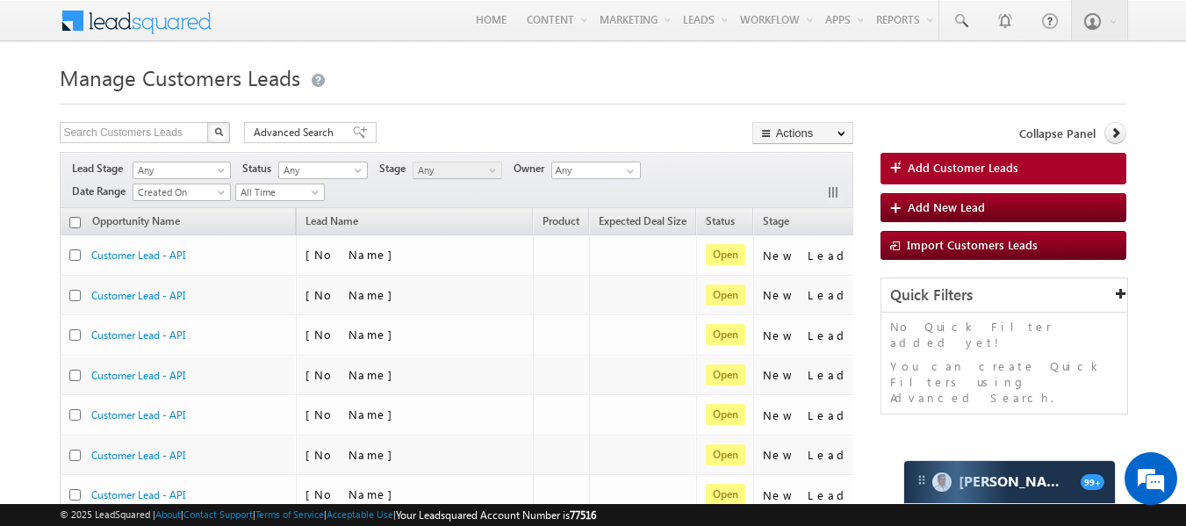
click at [722, 170] on div "Lead Stage Any Any Activity Type Bank Mitra Leads Builders Leads Customers Lead…" at bounding box center [456, 180] width 793 height 56
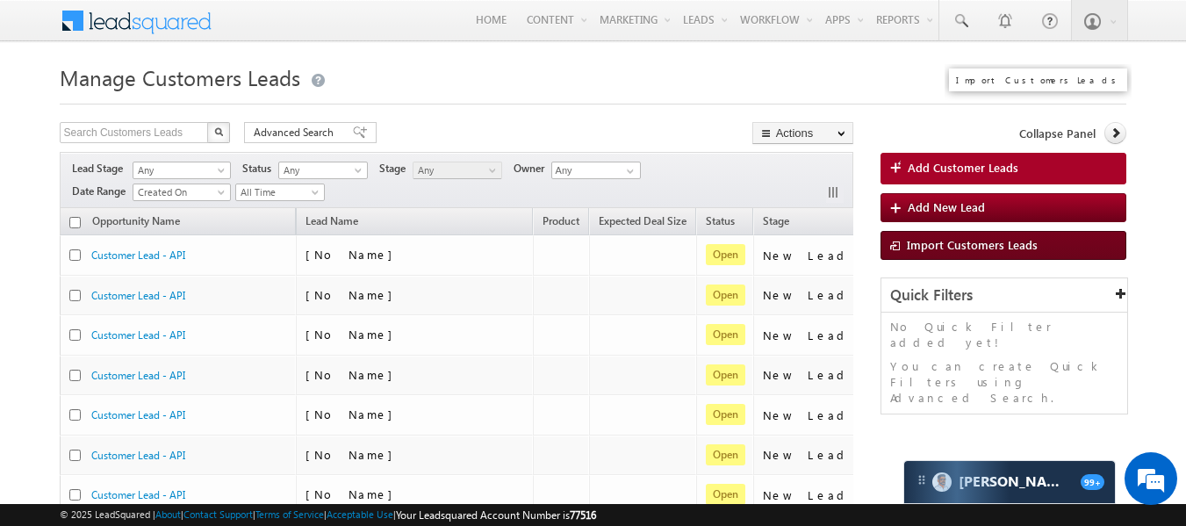
click at [943, 233] on link "Import Customers Leads" at bounding box center [1003, 245] width 247 height 29
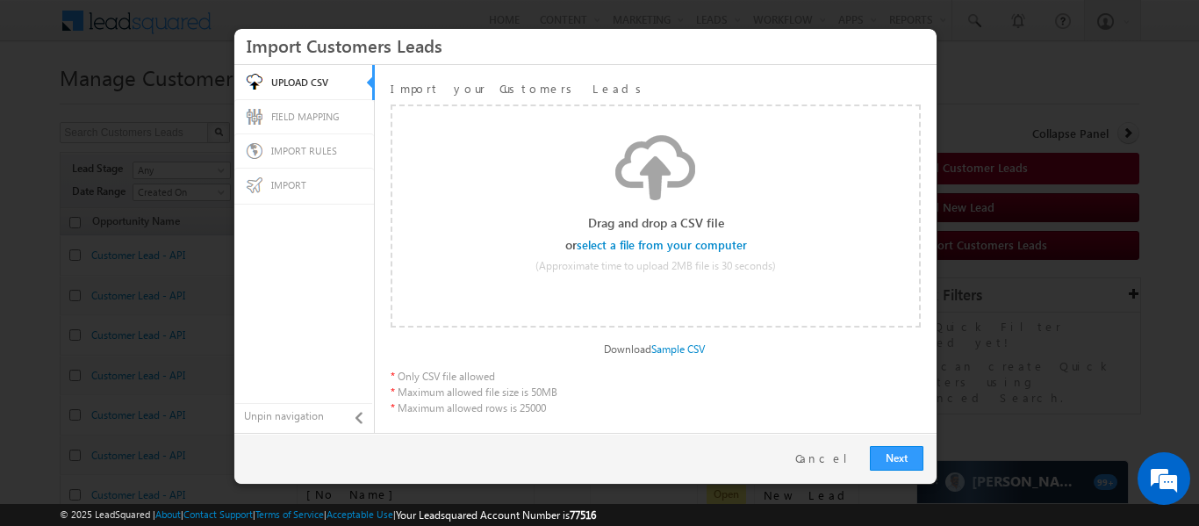
click at [664, 247] on input "file" at bounding box center [662, 245] width 167 height 12
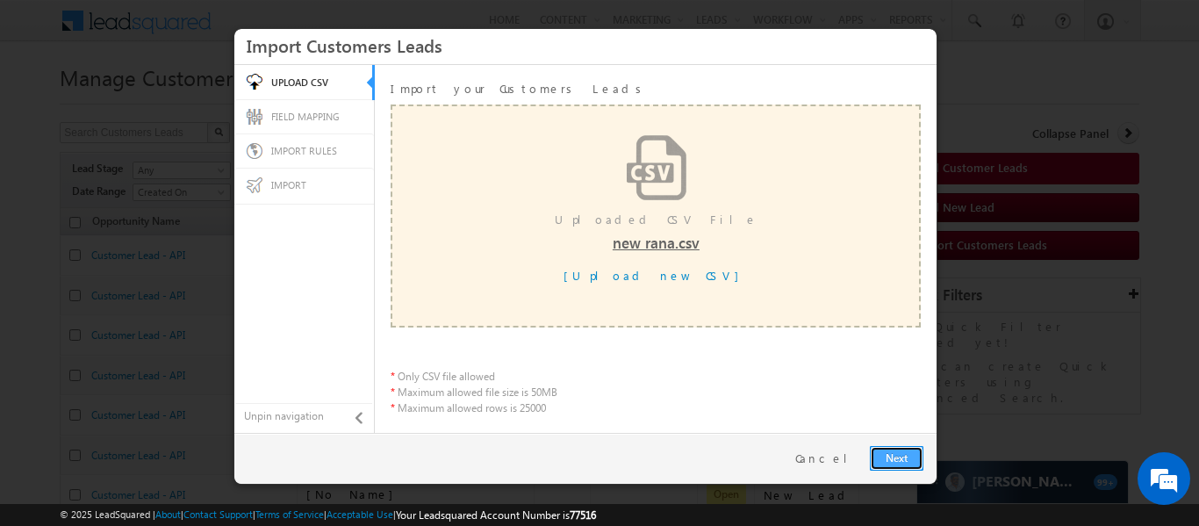
click at [892, 454] on link "Next" at bounding box center [897, 458] width 54 height 25
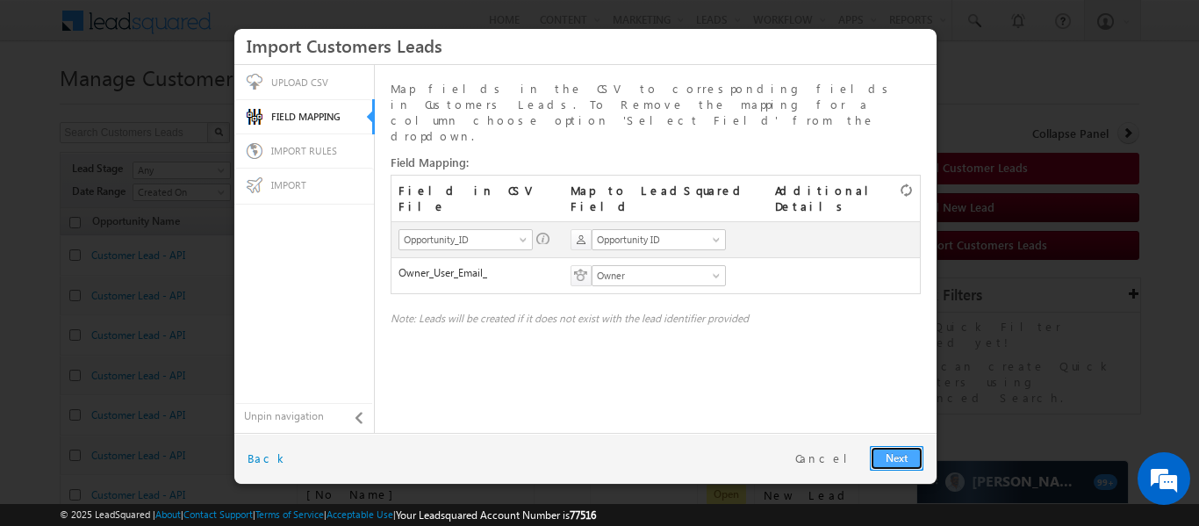
click at [905, 453] on link "Next" at bounding box center [897, 458] width 54 height 25
radio input "true"
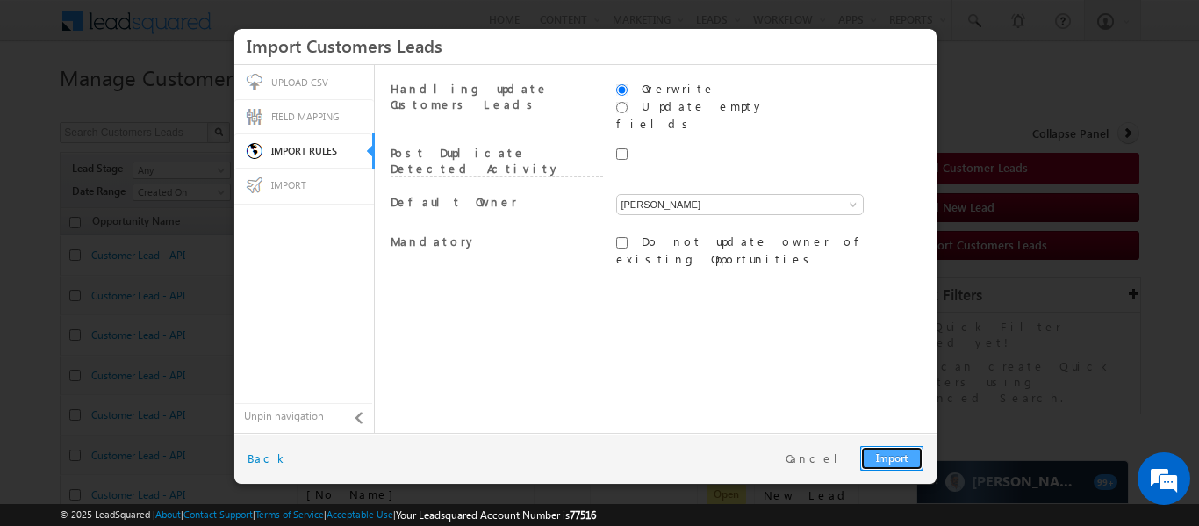
click at [903, 462] on link "Import" at bounding box center [891, 458] width 63 height 25
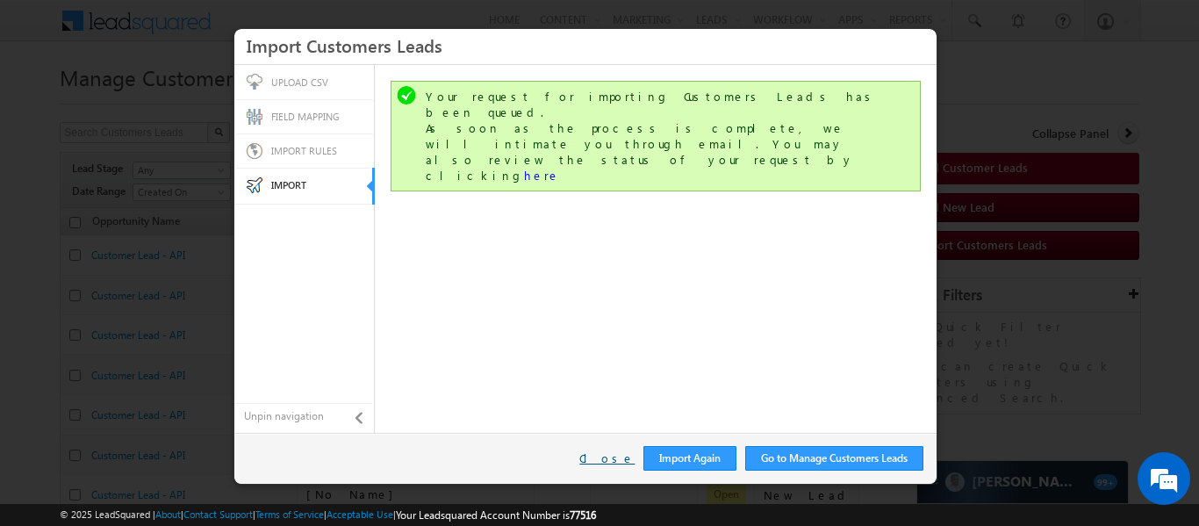
click at [616, 462] on link "Close" at bounding box center [606, 458] width 55 height 16
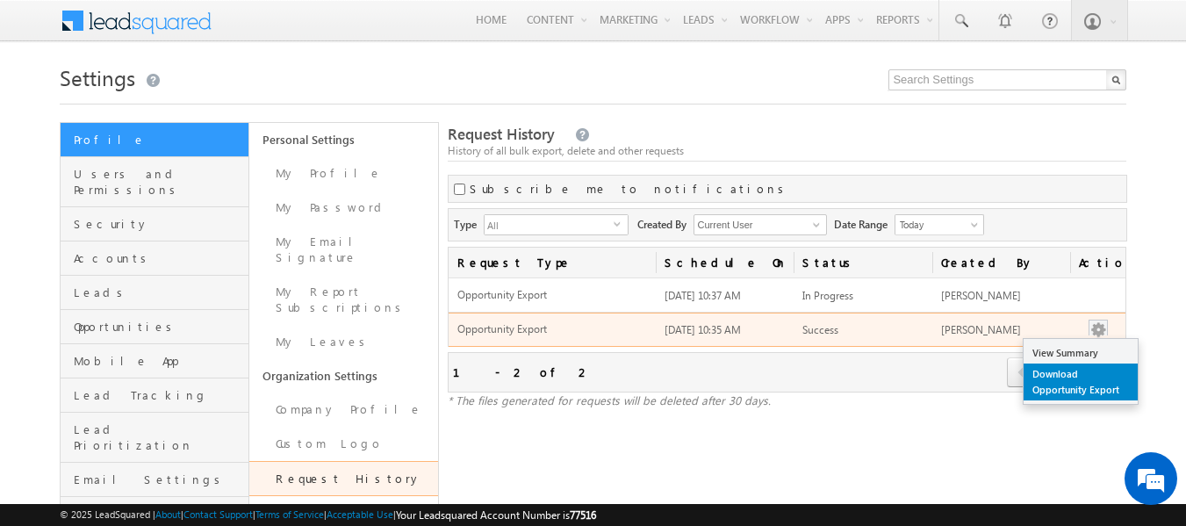
click at [1069, 374] on link "Download Opportunity Export" at bounding box center [1080, 381] width 114 height 37
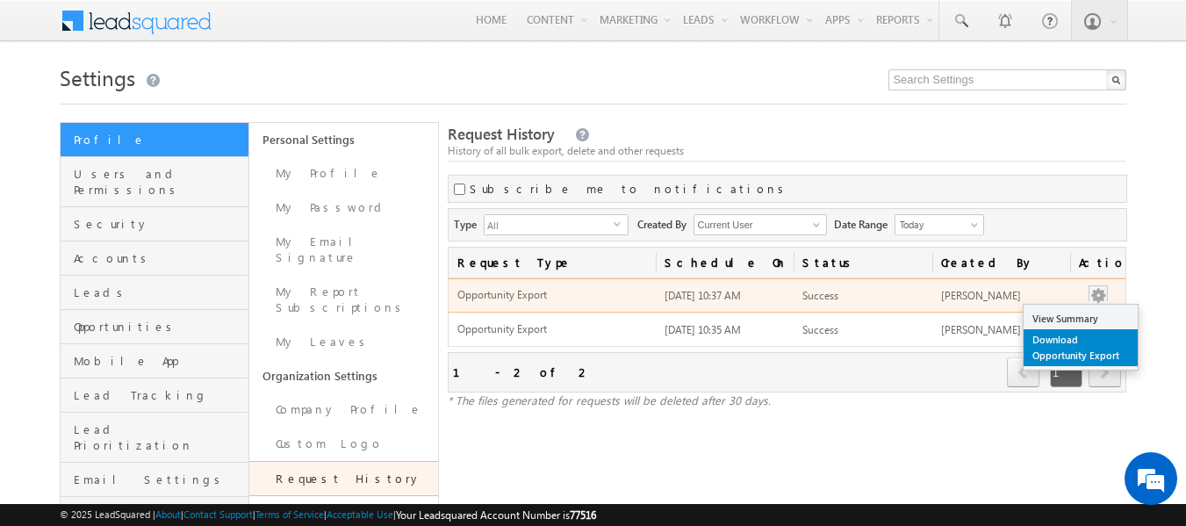
click at [1078, 339] on link "Download Opportunity Export" at bounding box center [1080, 347] width 114 height 37
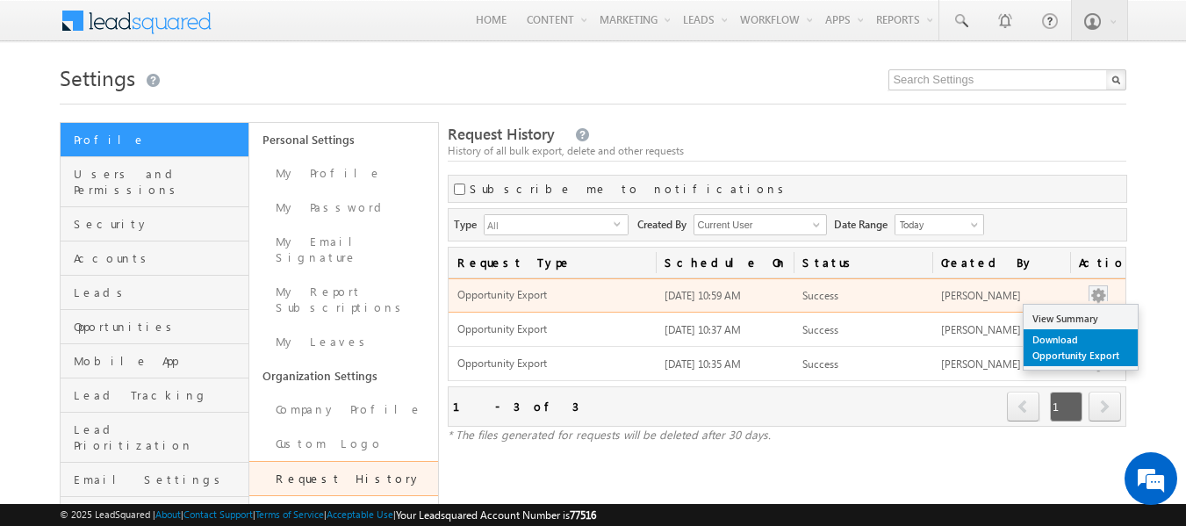
click at [1065, 340] on link "Download Opportunity Export" at bounding box center [1080, 347] width 114 height 37
